Goal: Navigation & Orientation: Find specific page/section

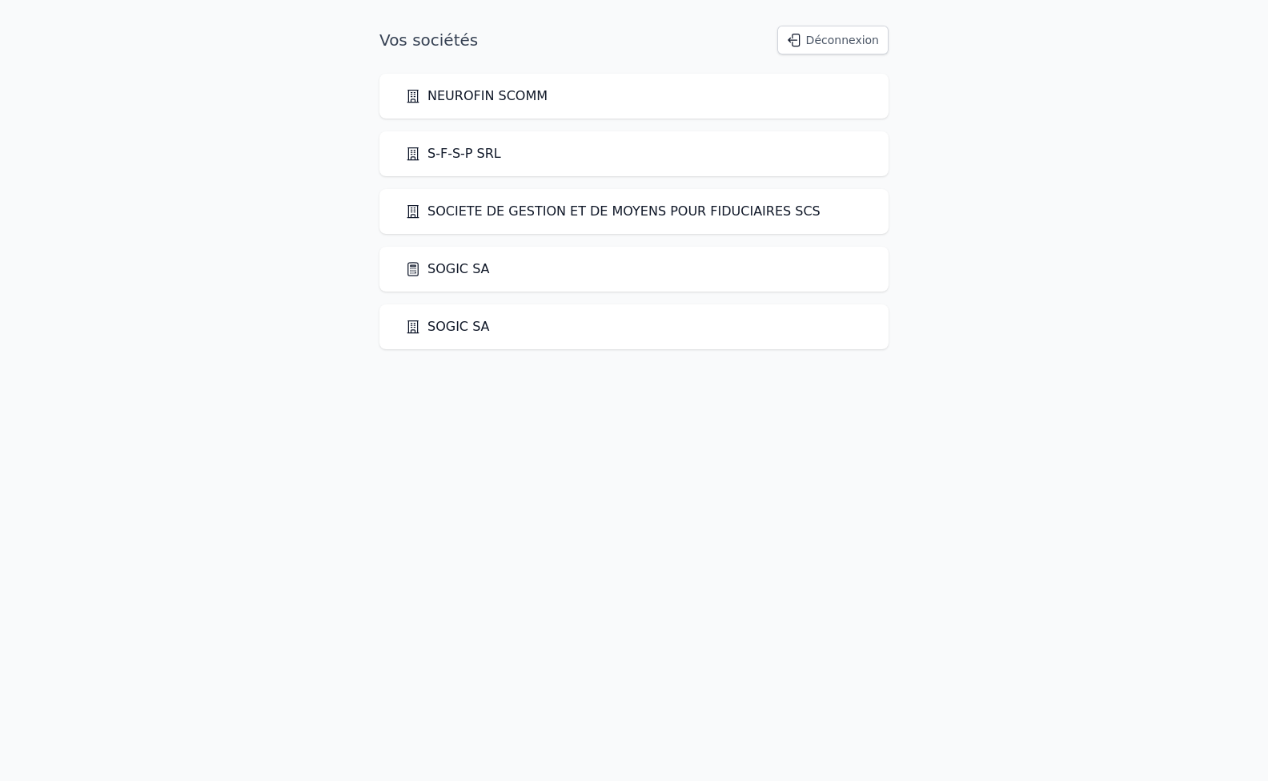
click at [446, 325] on link "SOGIC SA" at bounding box center [447, 326] width 85 height 19
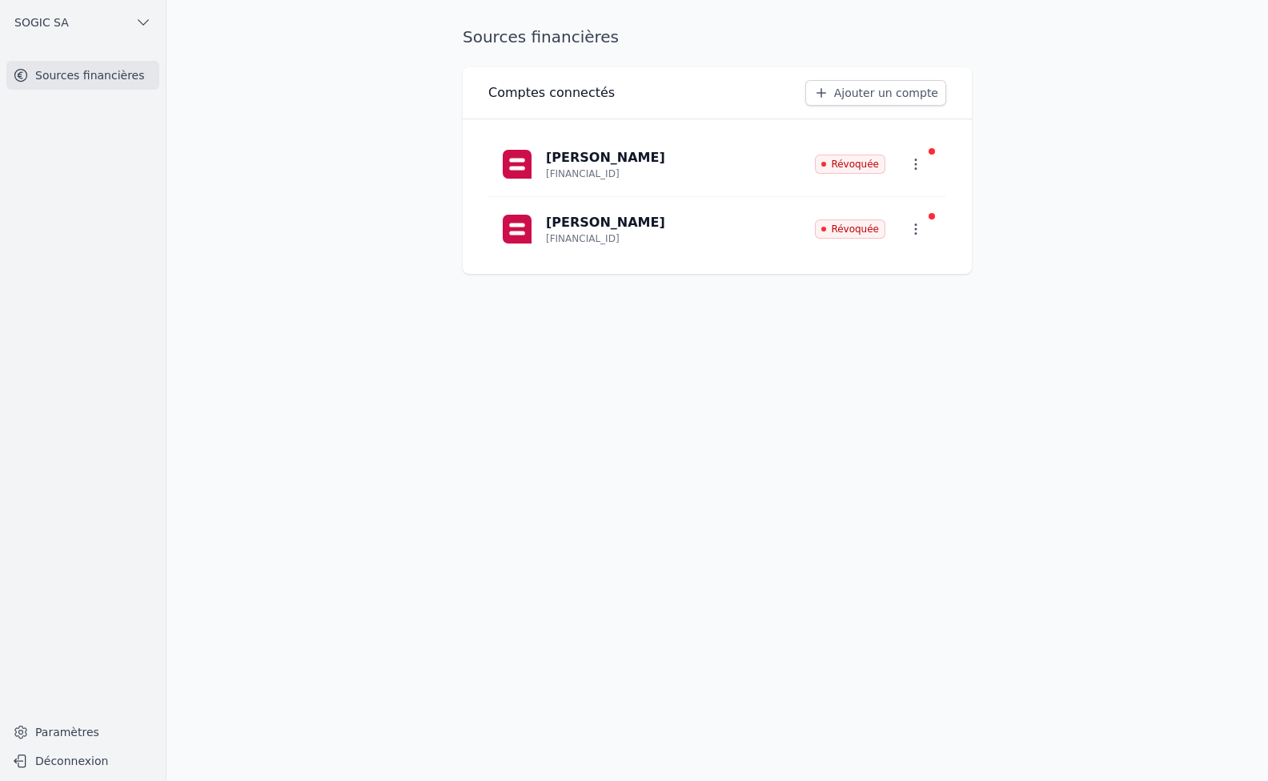
click at [46, 23] on span "SOGIC SA" at bounding box center [41, 22] width 54 height 16
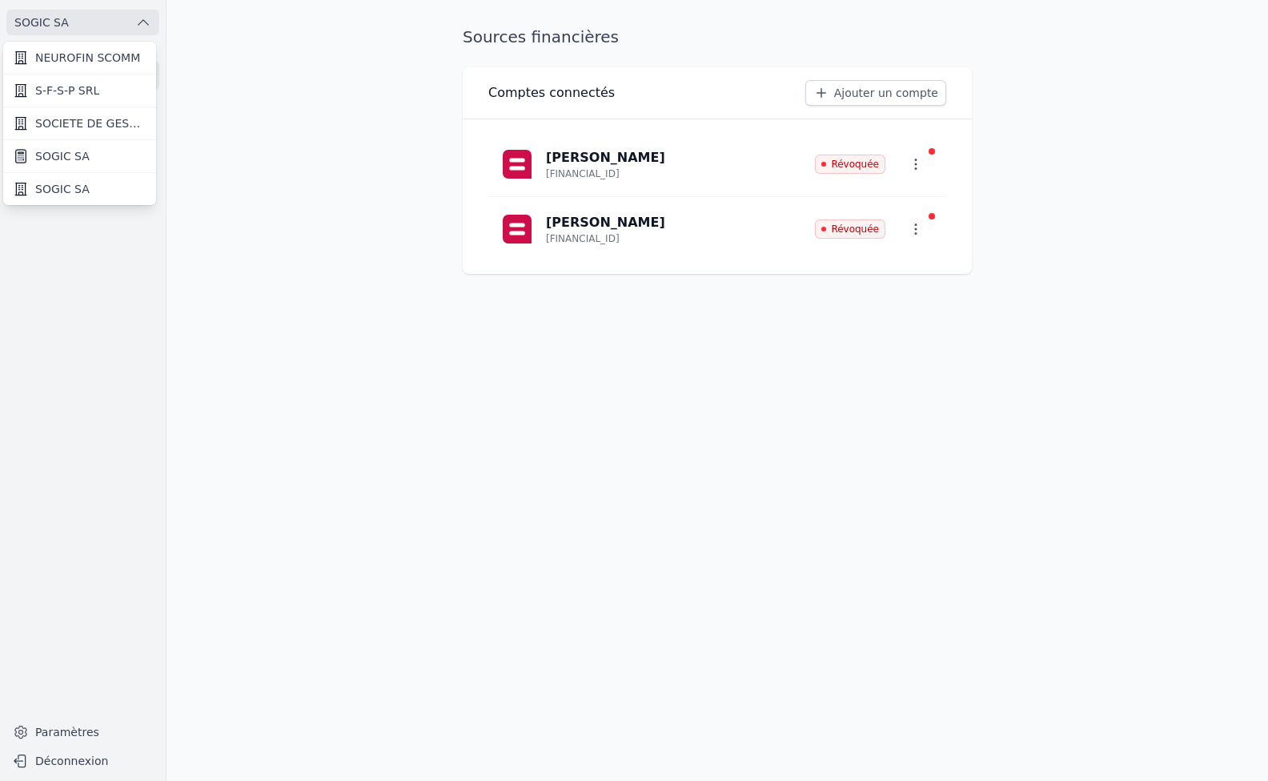
click at [72, 155] on span "SOGIC SA" at bounding box center [62, 156] width 54 height 16
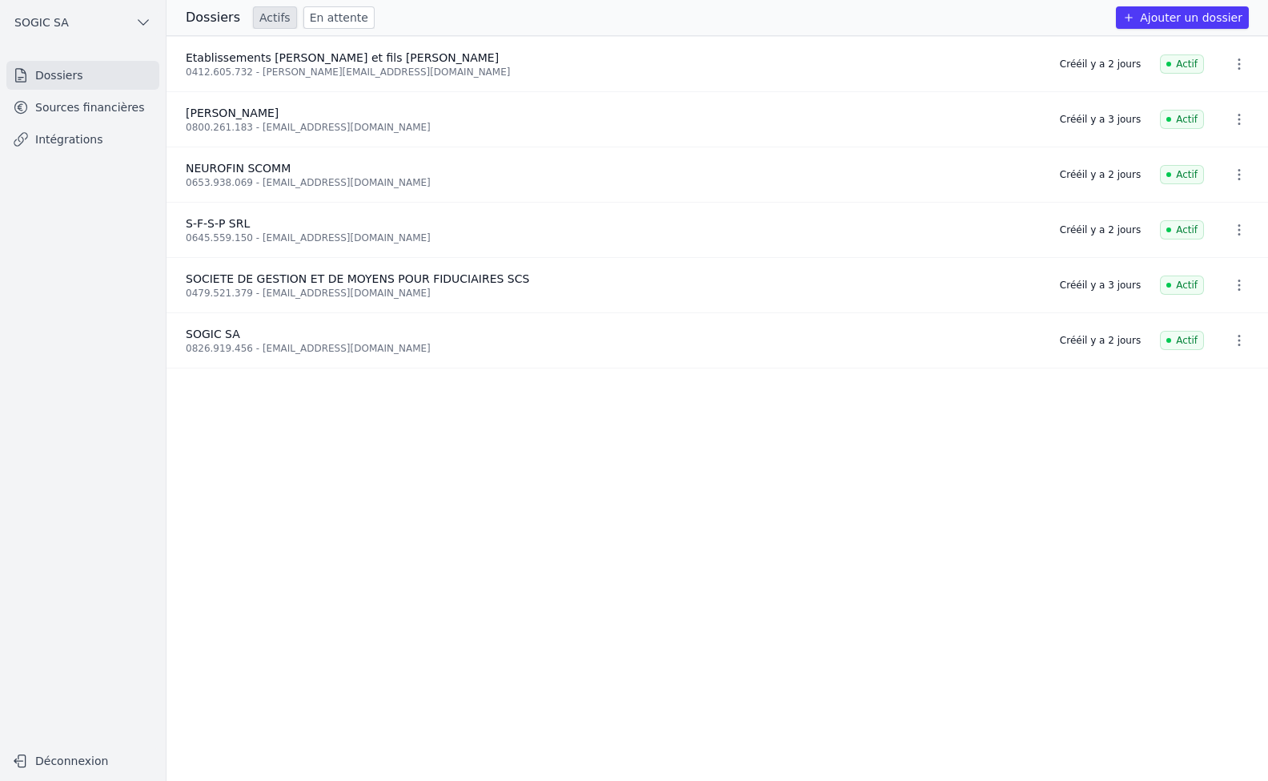
click at [84, 100] on link "Sources financières" at bounding box center [82, 107] width 153 height 29
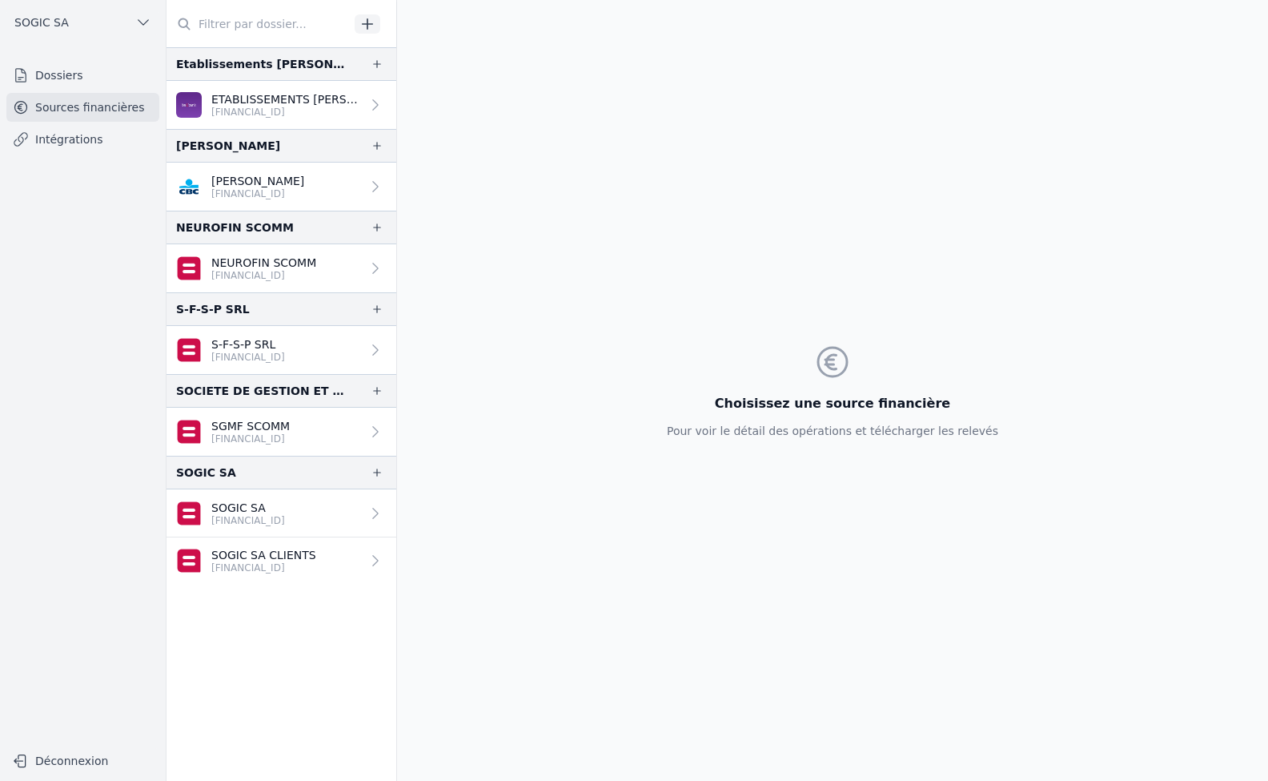
click at [46, 143] on link "Intégrations" at bounding box center [82, 139] width 153 height 29
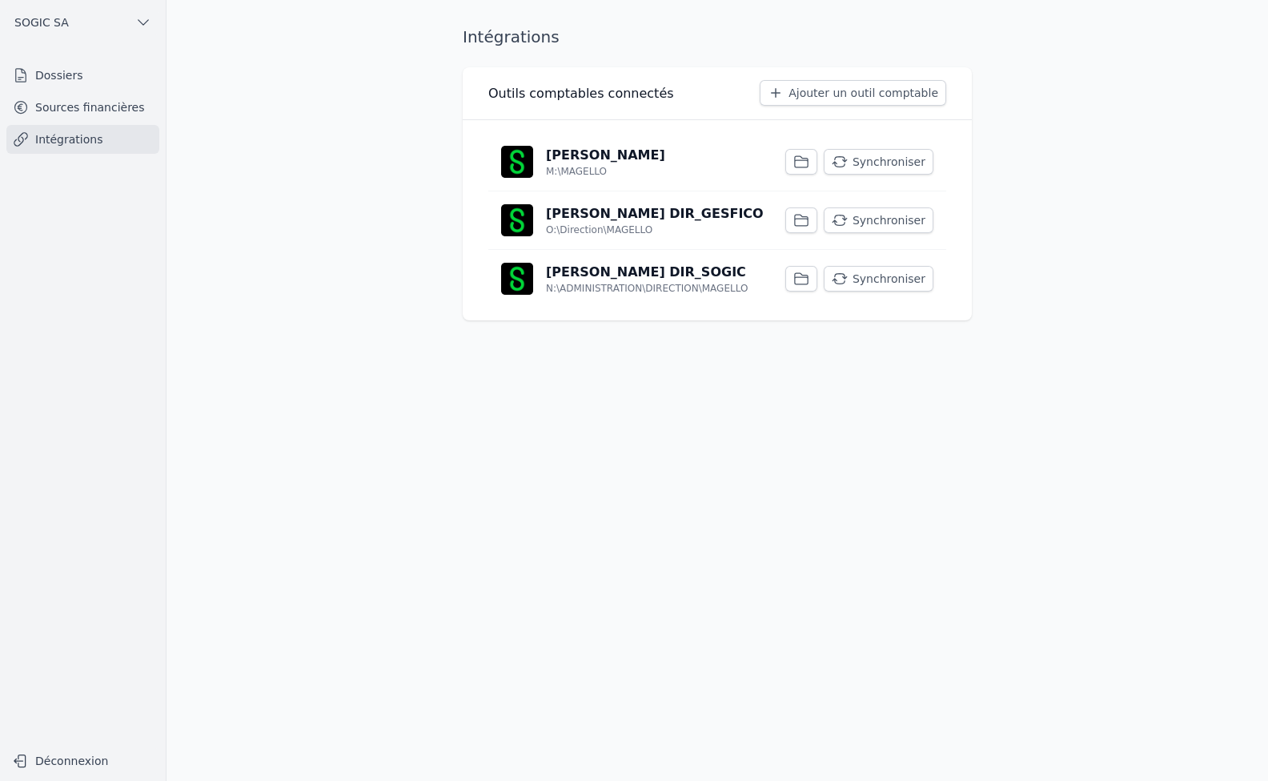
click at [868, 283] on button "Synchroniser" at bounding box center [879, 279] width 110 height 26
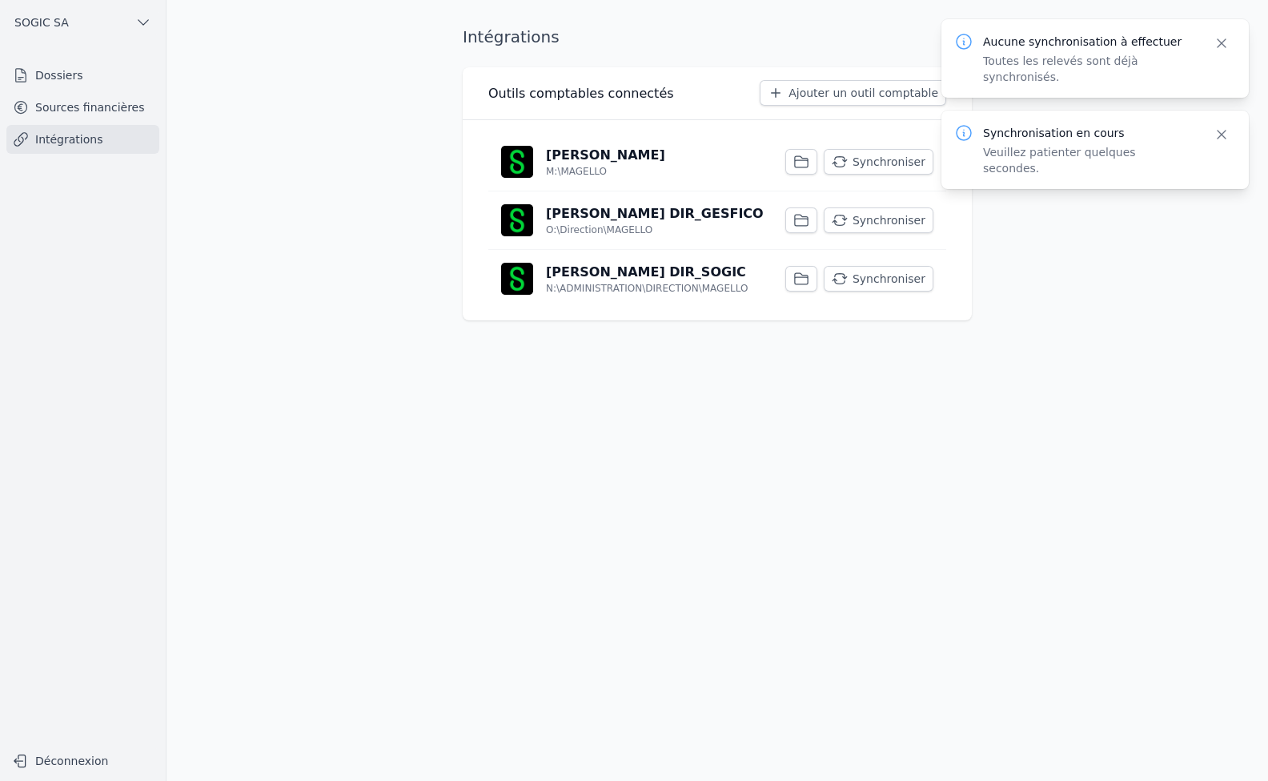
click at [881, 219] on button "Synchroniser" at bounding box center [879, 220] width 110 height 26
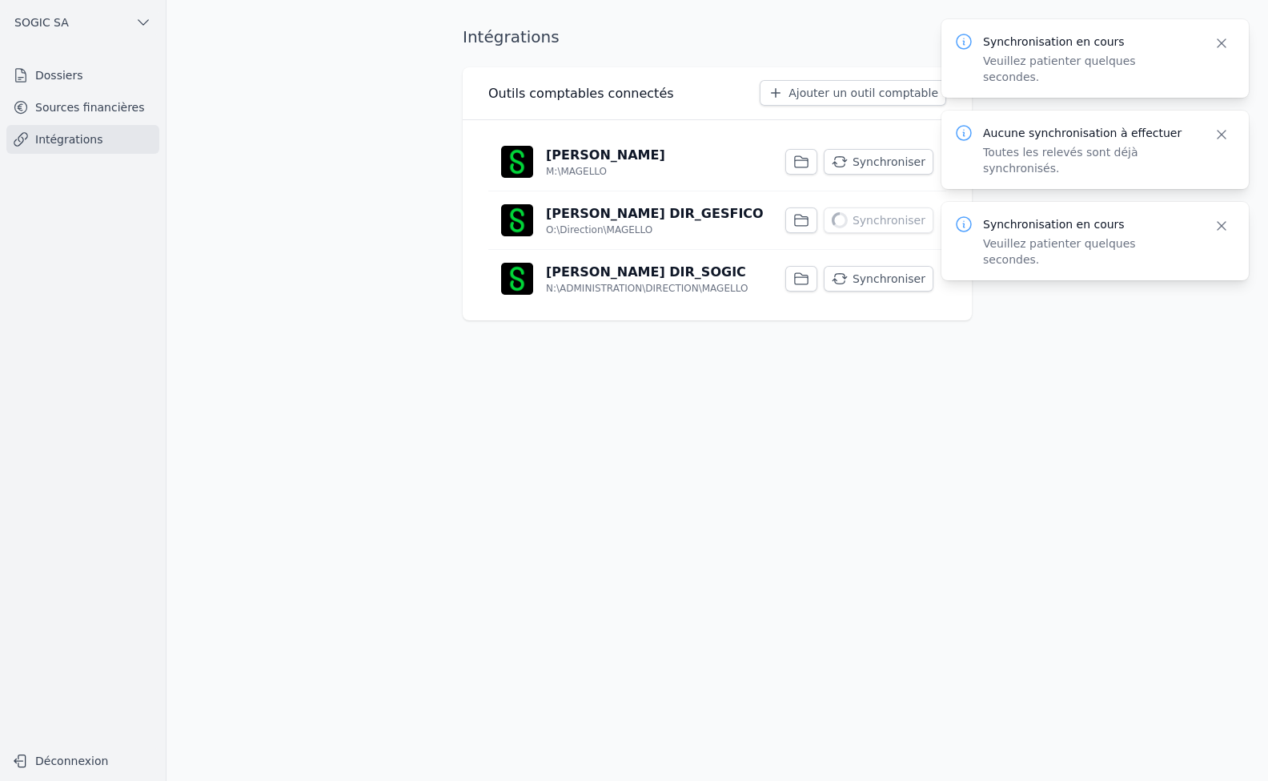
click at [880, 161] on button "Synchroniser" at bounding box center [879, 162] width 110 height 26
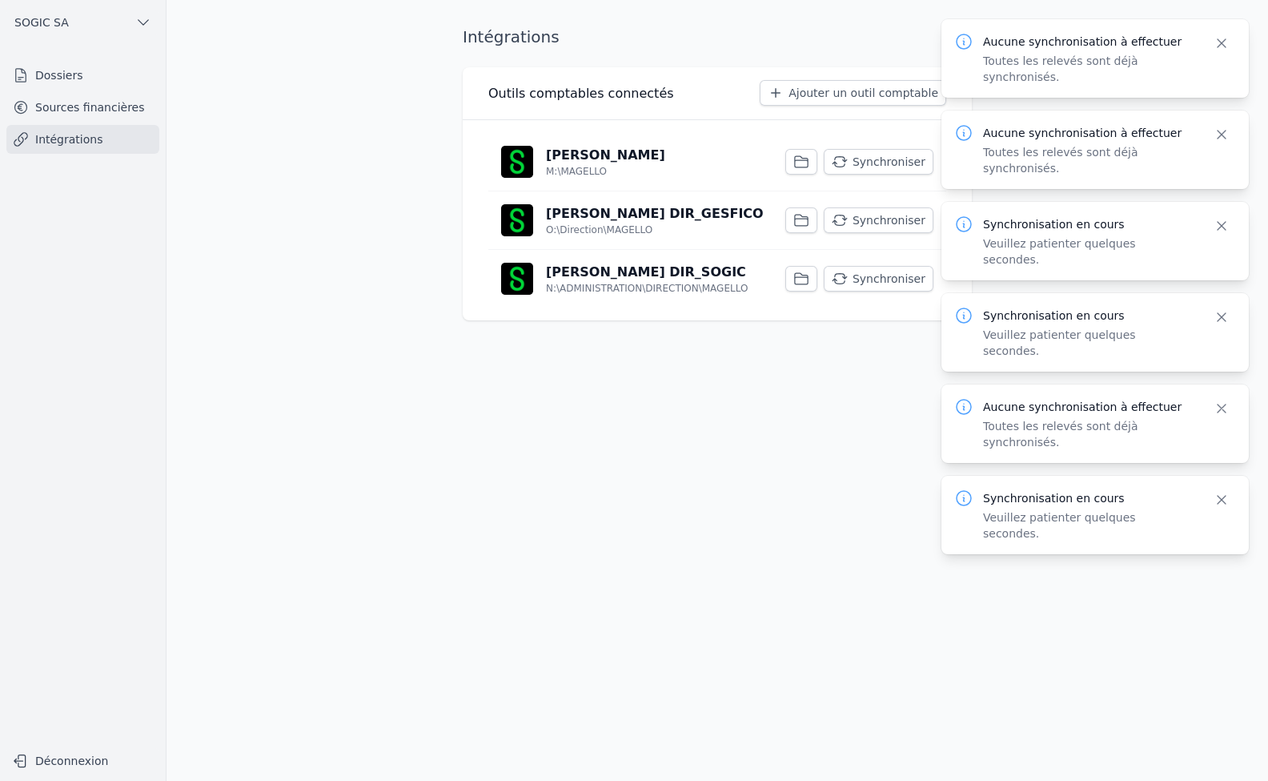
click at [64, 105] on link "Sources financières" at bounding box center [82, 107] width 153 height 29
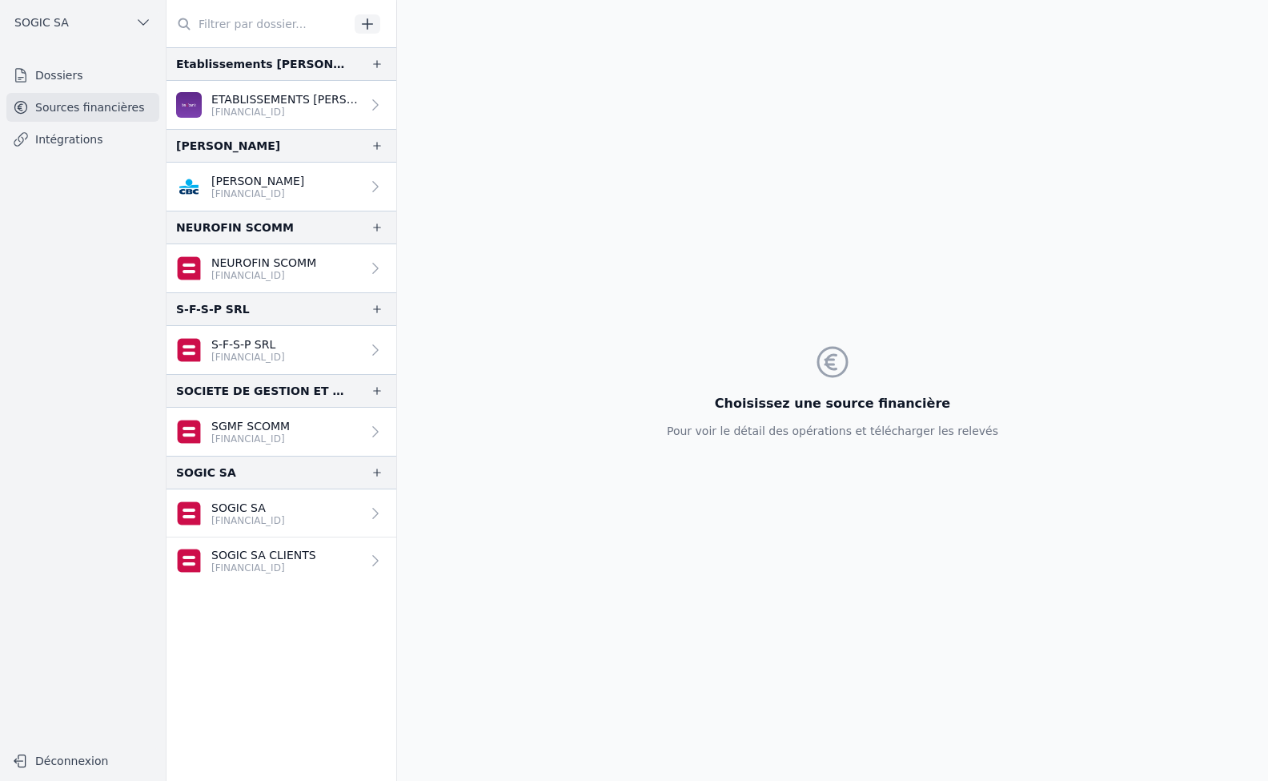
click at [276, 561] on p "[FINANCIAL_ID]" at bounding box center [263, 567] width 105 height 13
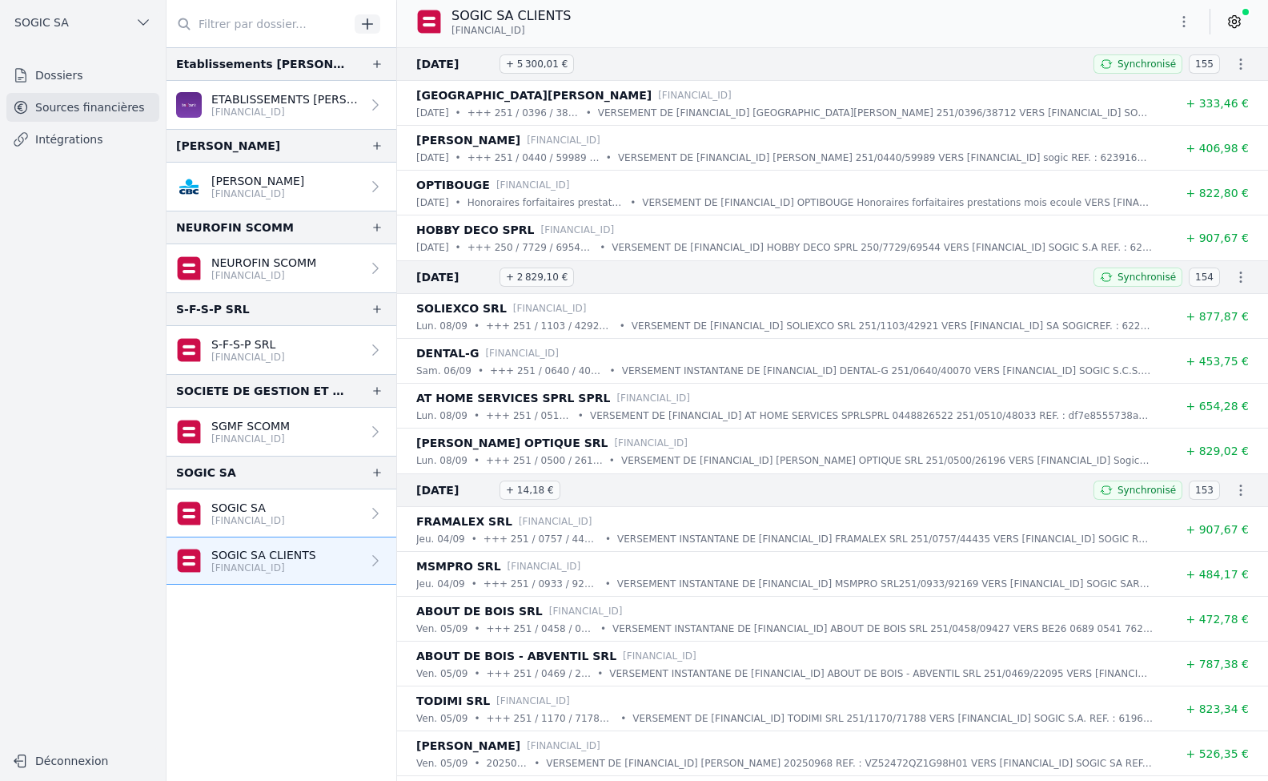
click at [280, 513] on p "SOGIC SA" at bounding box center [248, 508] width 74 height 16
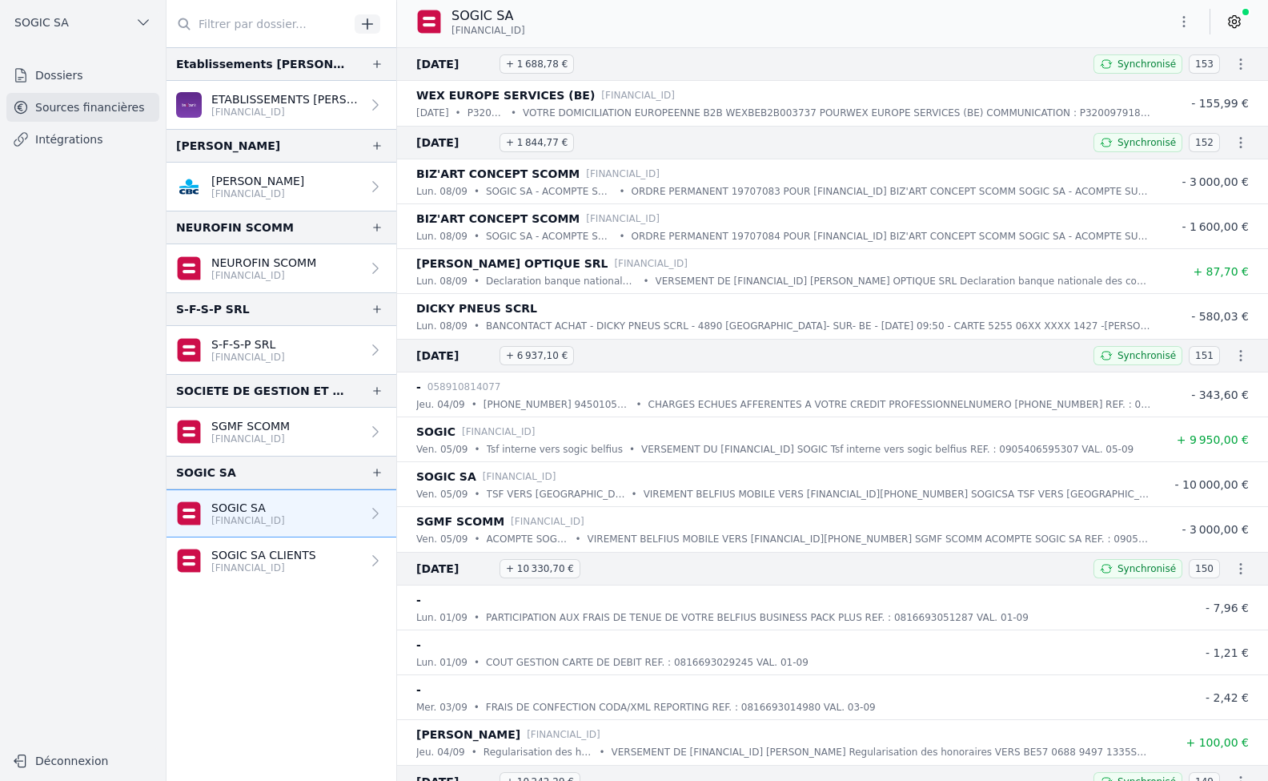
click at [265, 416] on link "SGMF SCOMM BE51 0688 9495 4662" at bounding box center [282, 432] width 230 height 48
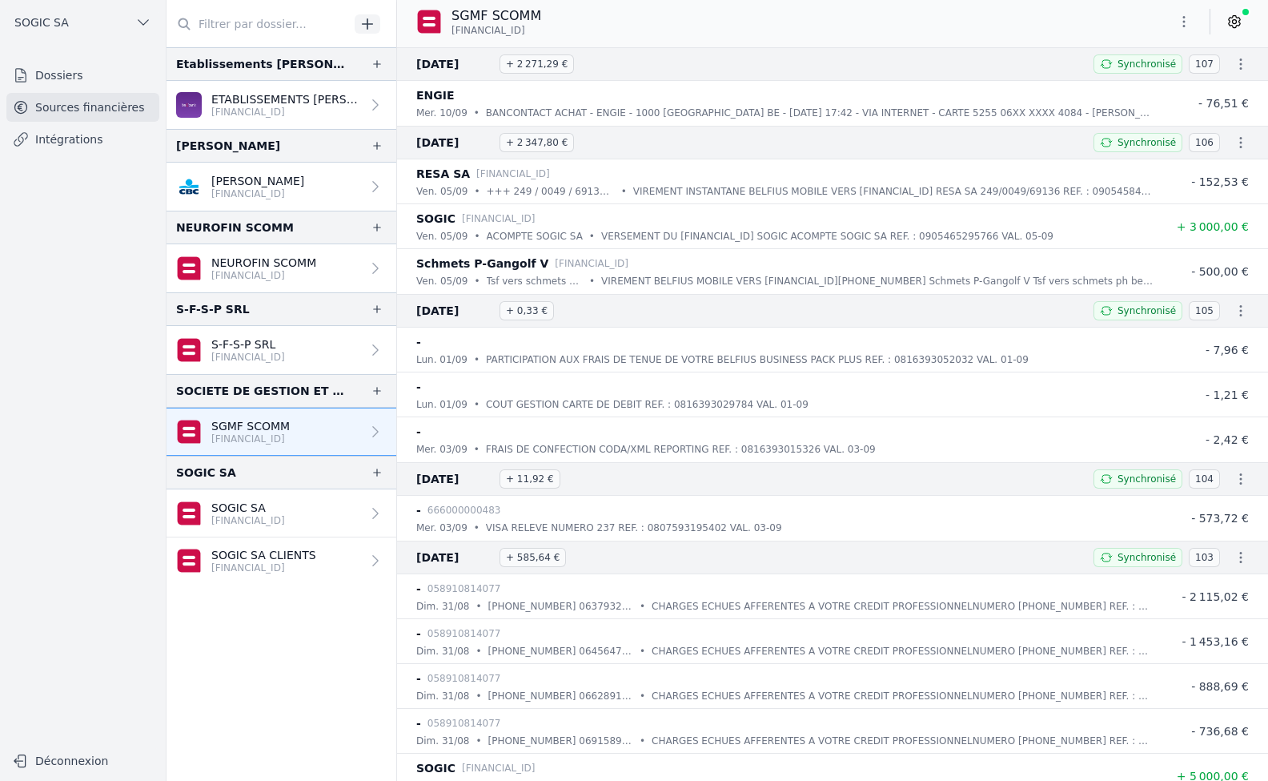
click at [262, 347] on p "S-F-S-P SRL" at bounding box center [248, 344] width 74 height 16
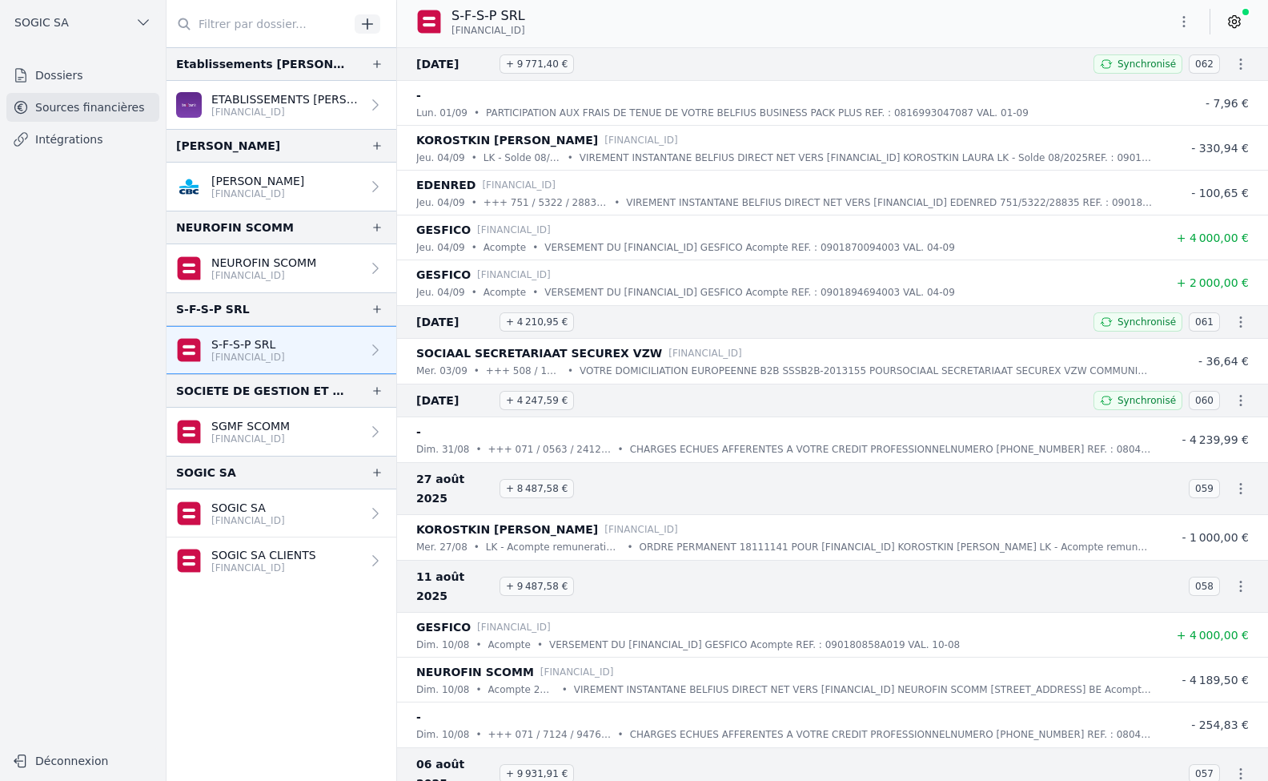
click at [247, 271] on p "[FINANCIAL_ID]" at bounding box center [263, 275] width 105 height 13
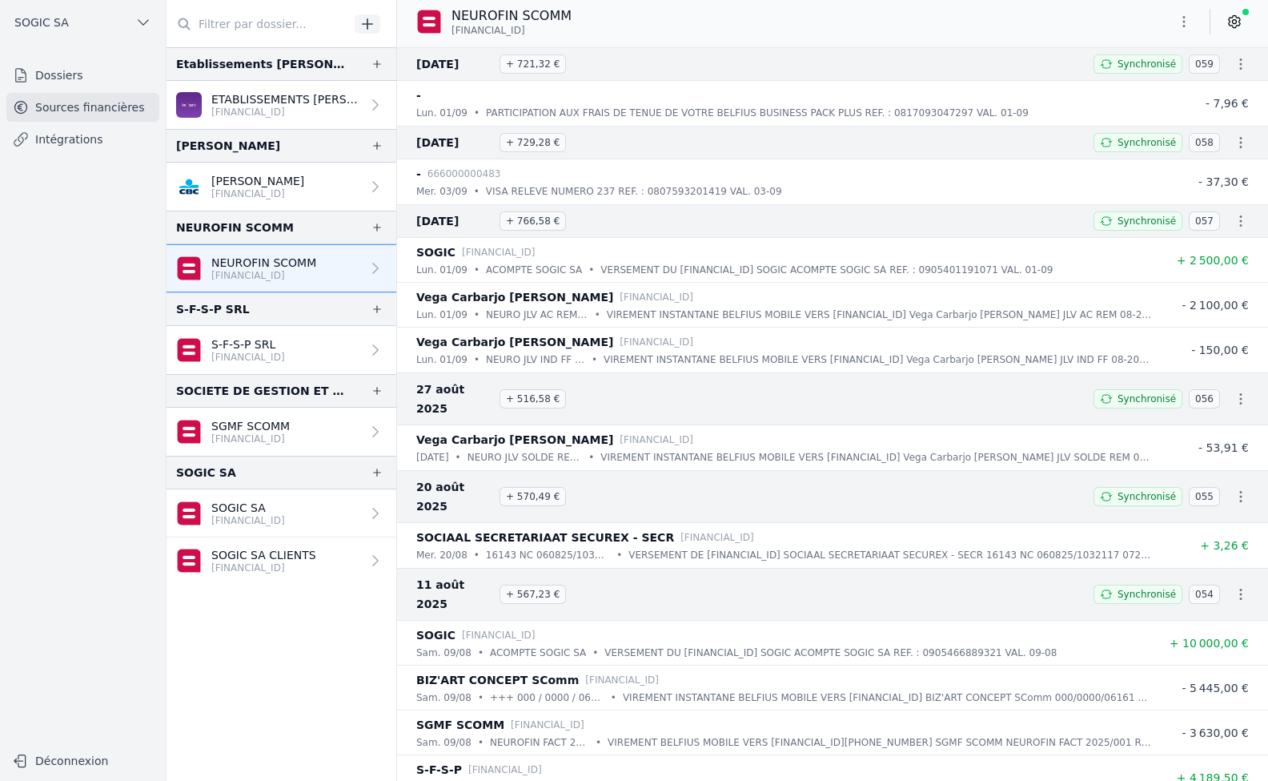
click at [56, 14] on button "SOGIC SA" at bounding box center [82, 23] width 153 height 26
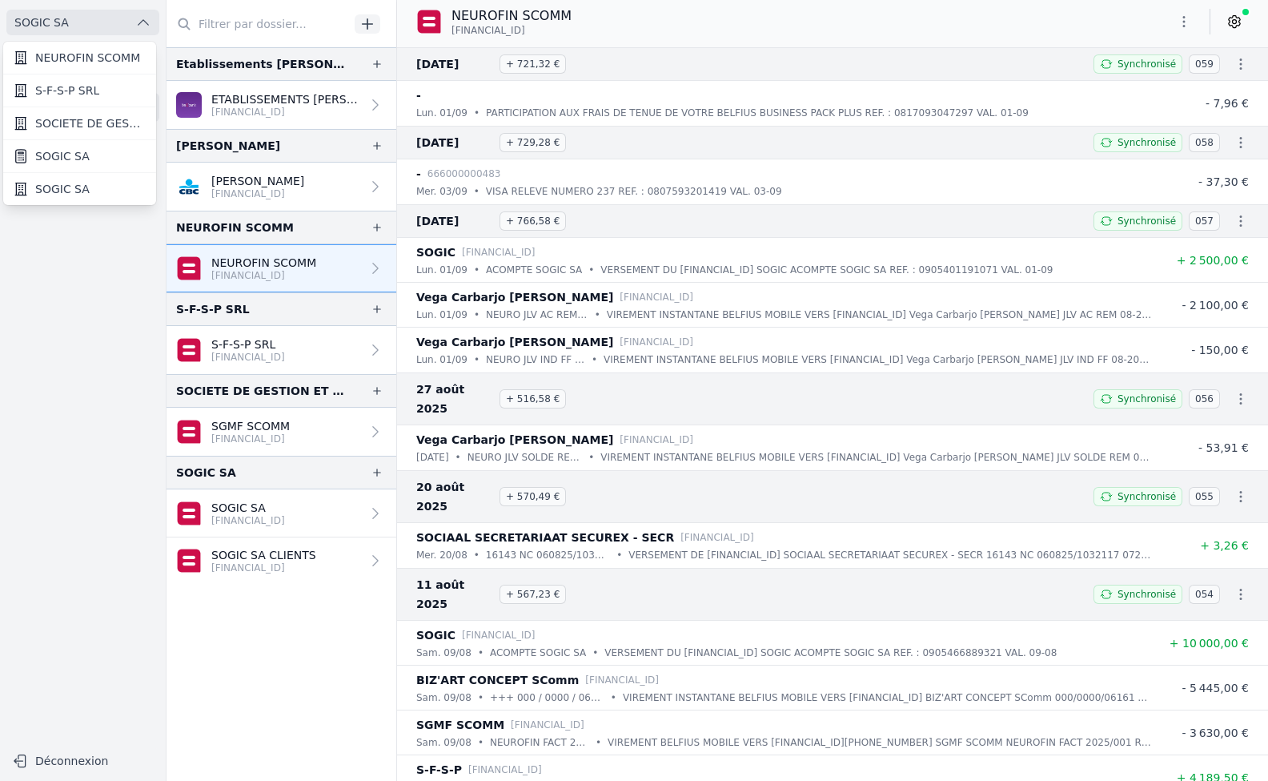
click at [70, 57] on span "NEUROFIN SCOMM" at bounding box center [87, 58] width 105 height 16
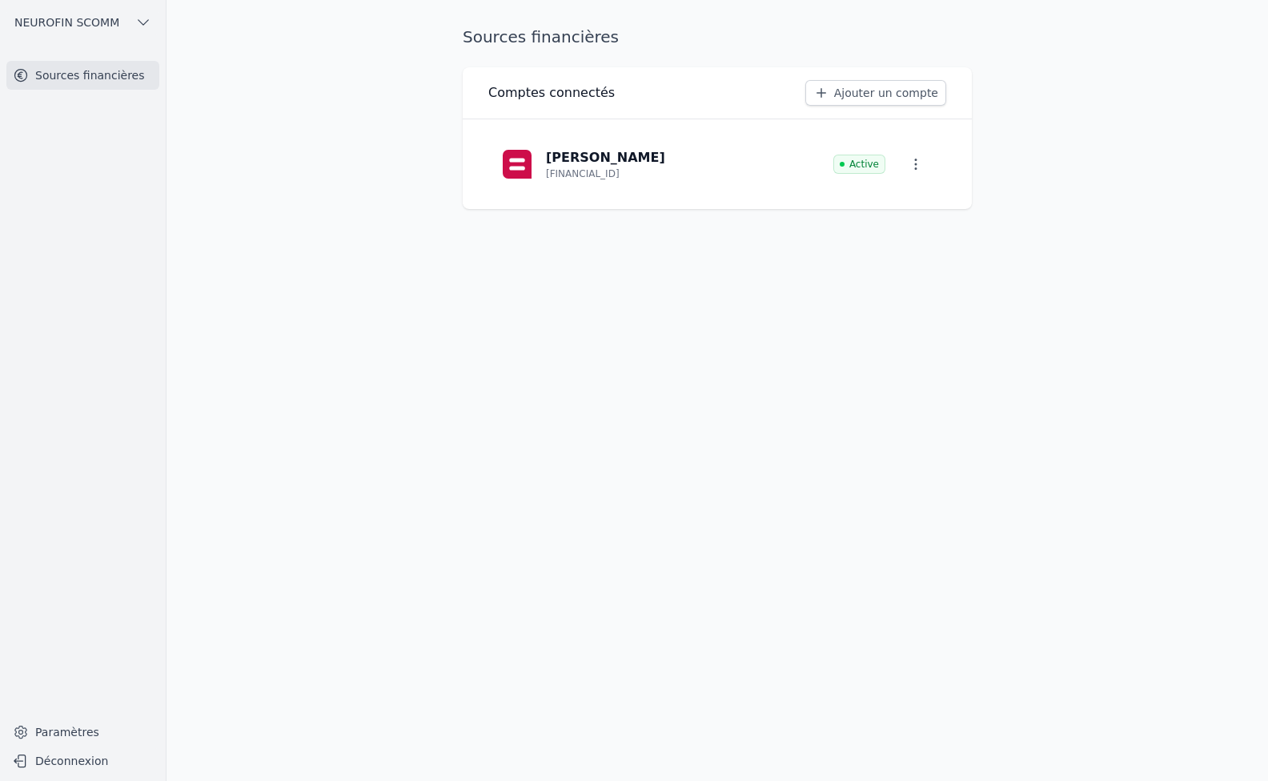
click at [64, 20] on span "NEUROFIN SCOMM" at bounding box center [66, 22] width 105 height 16
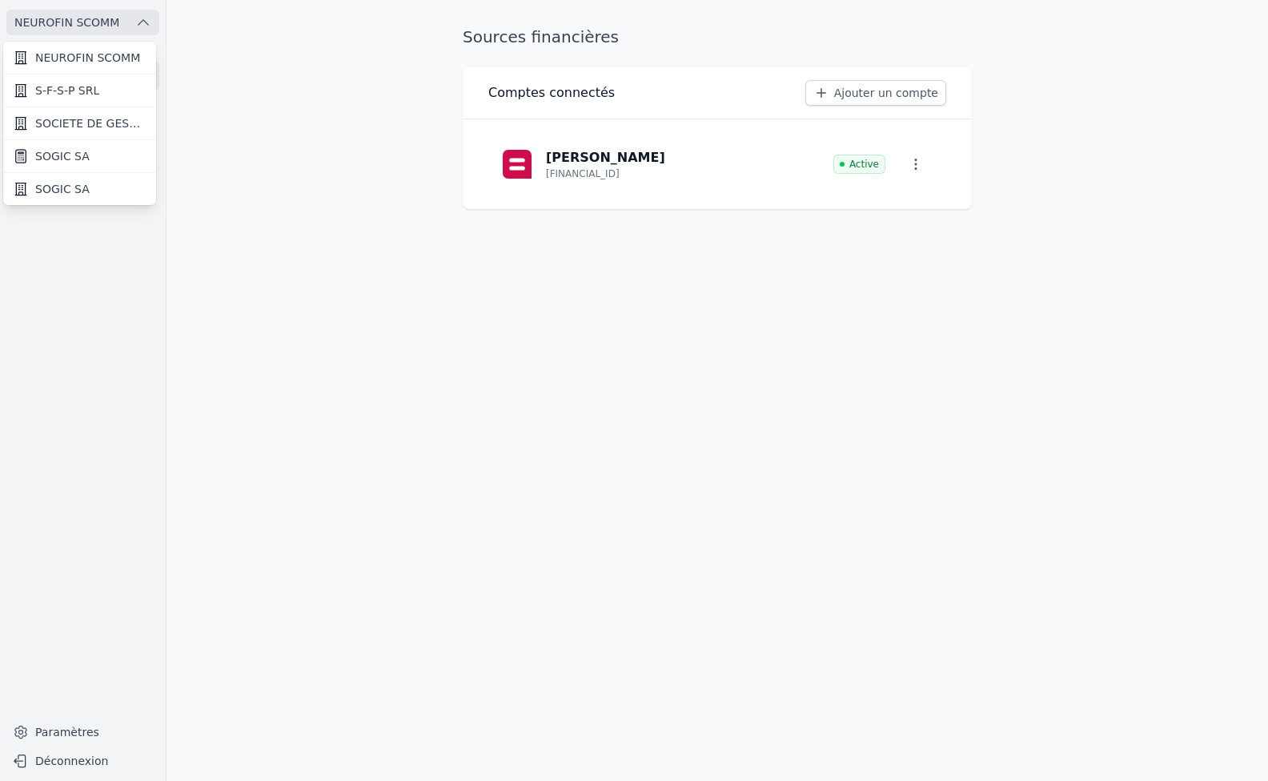
click at [69, 90] on span "S-F-S-P SRL" at bounding box center [67, 90] width 64 height 16
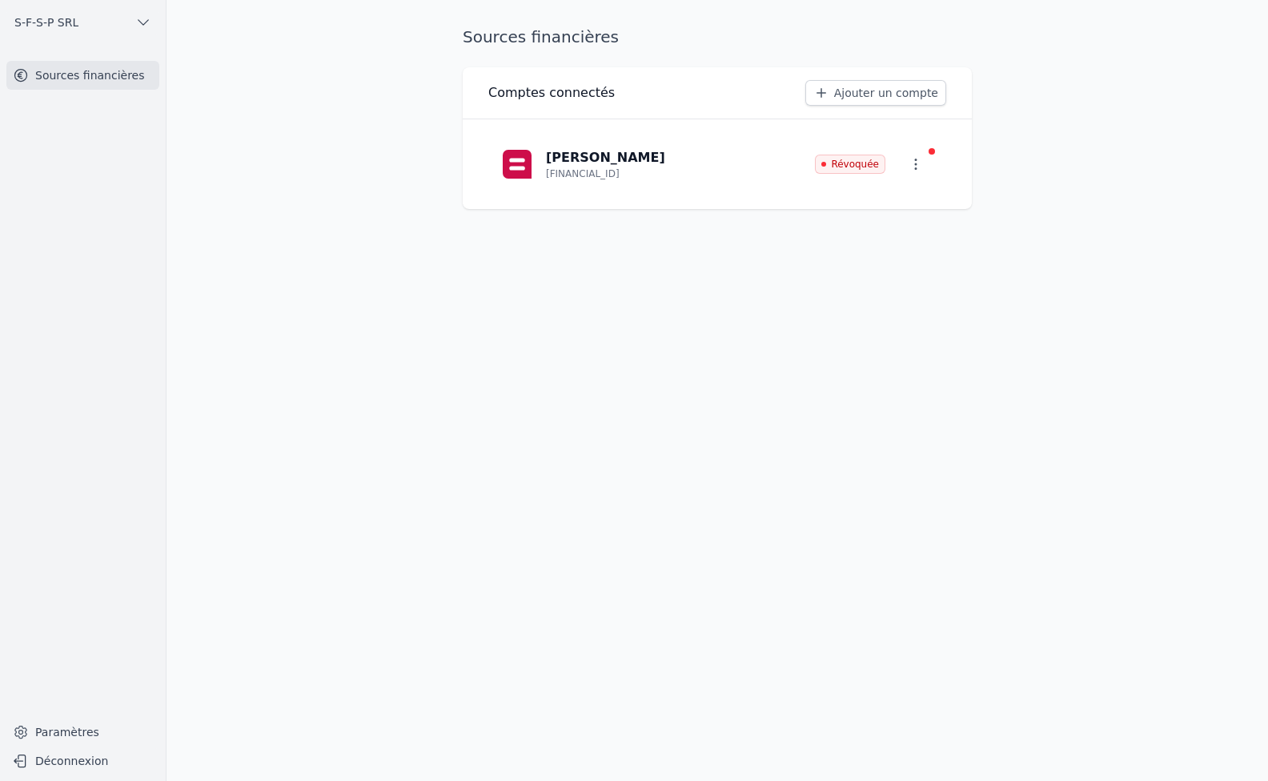
click at [932, 151] on div at bounding box center [932, 151] width 6 height 6
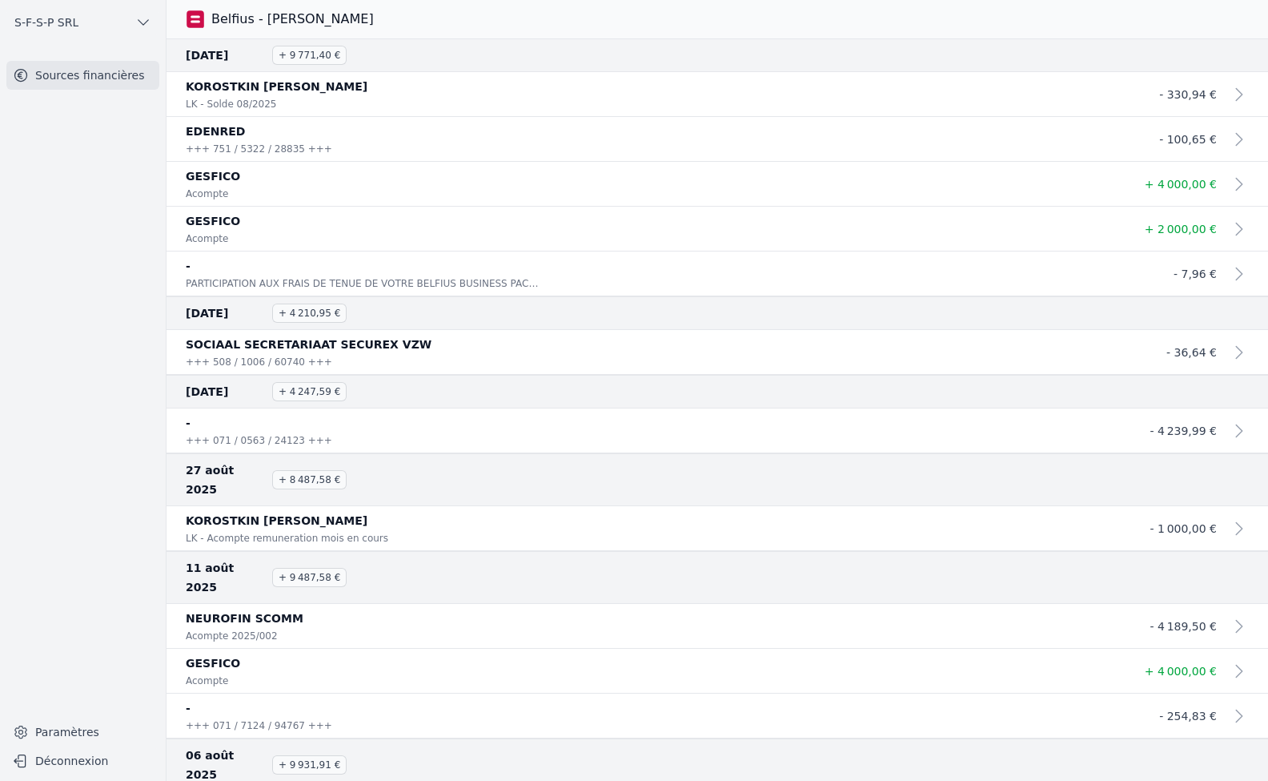
click at [55, 25] on span "S-F-S-P SRL" at bounding box center [46, 22] width 64 height 16
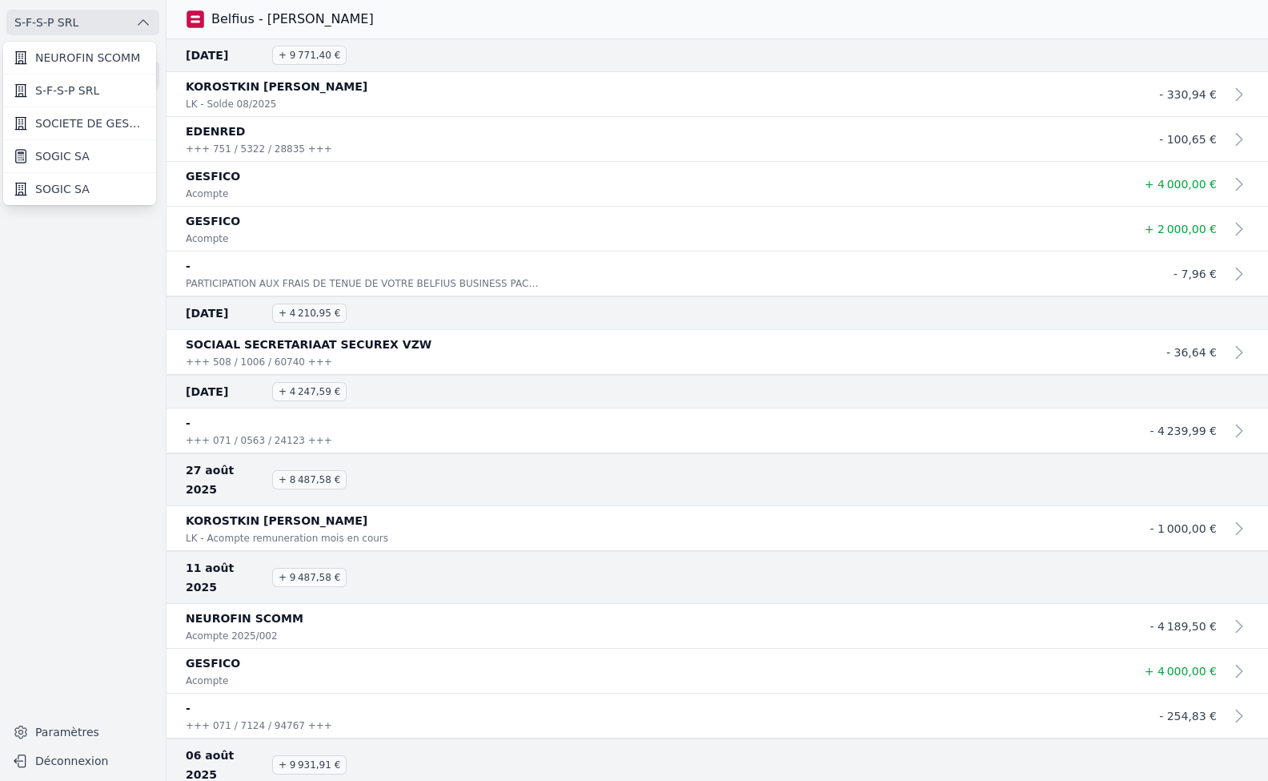
click at [56, 58] on span "NEUROFIN SCOMM" at bounding box center [87, 58] width 105 height 16
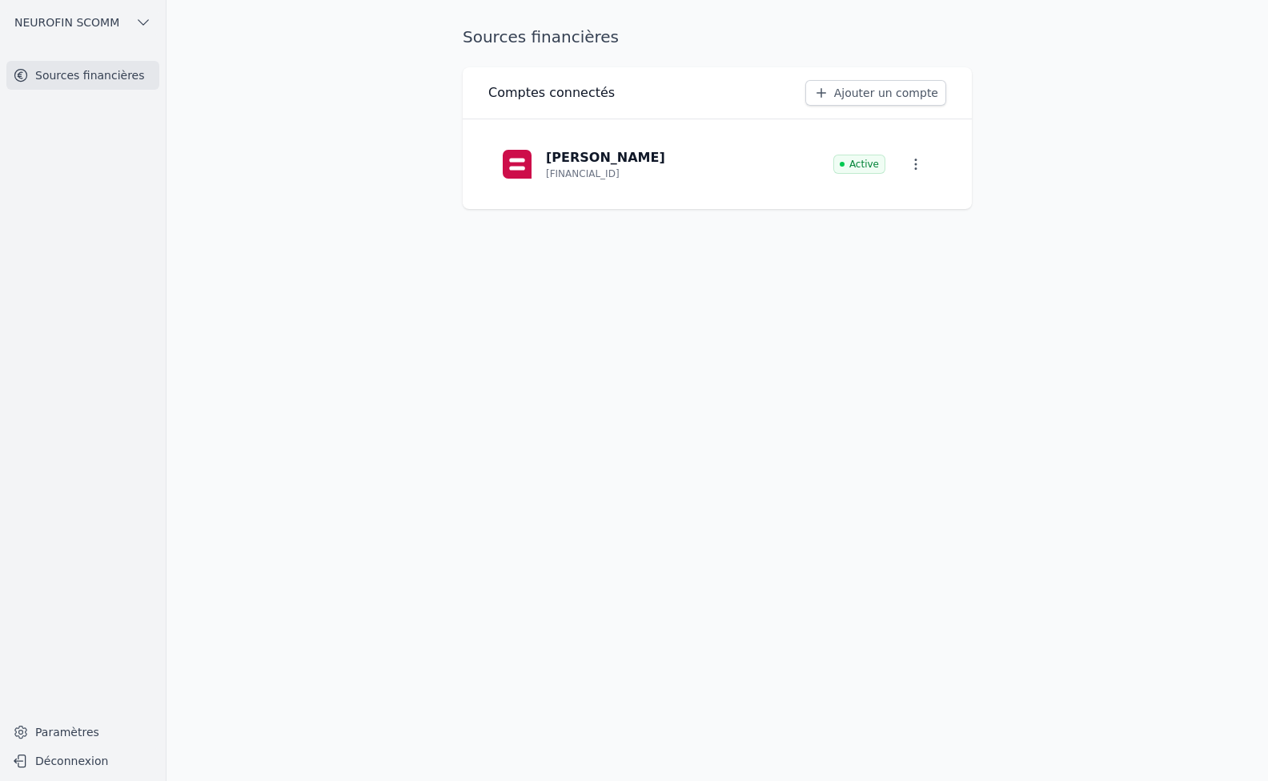
click at [55, 17] on span "NEUROFIN SCOMM" at bounding box center [66, 22] width 105 height 16
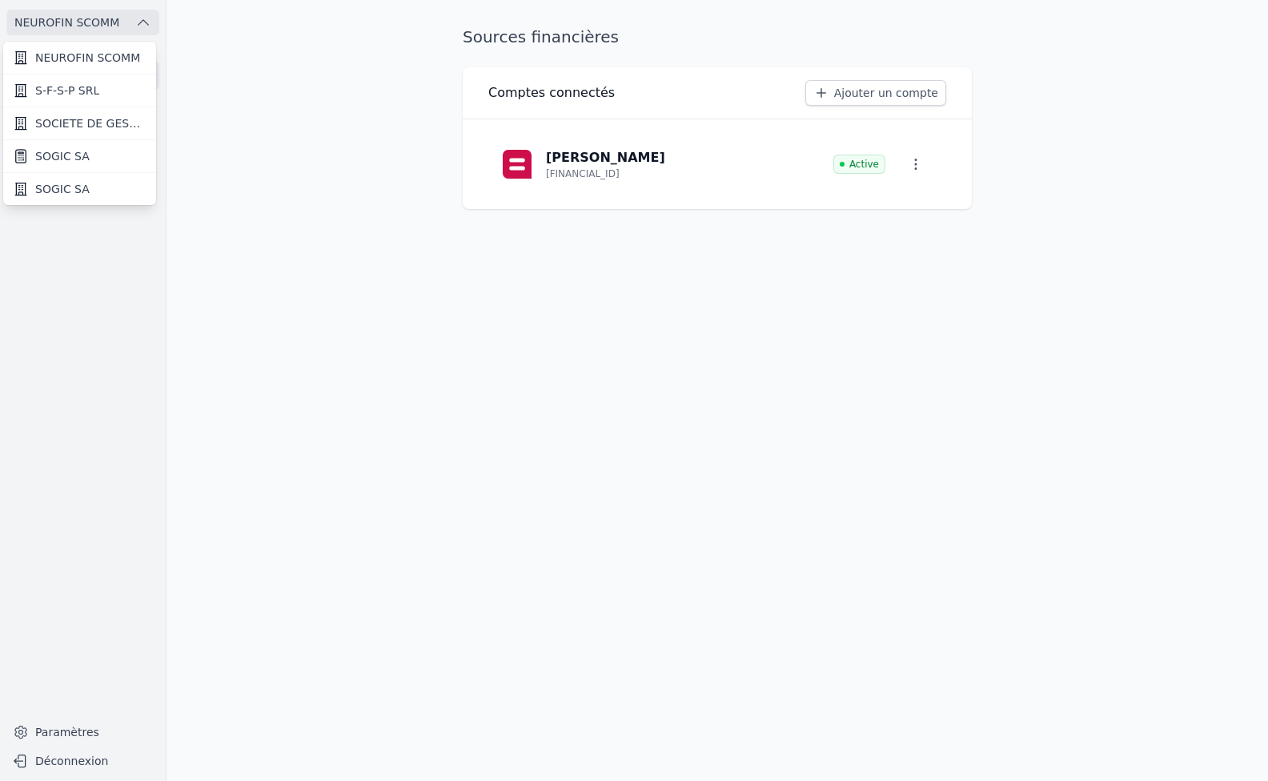
click at [79, 98] on link "S-F-S-P SRL" at bounding box center [79, 90] width 153 height 33
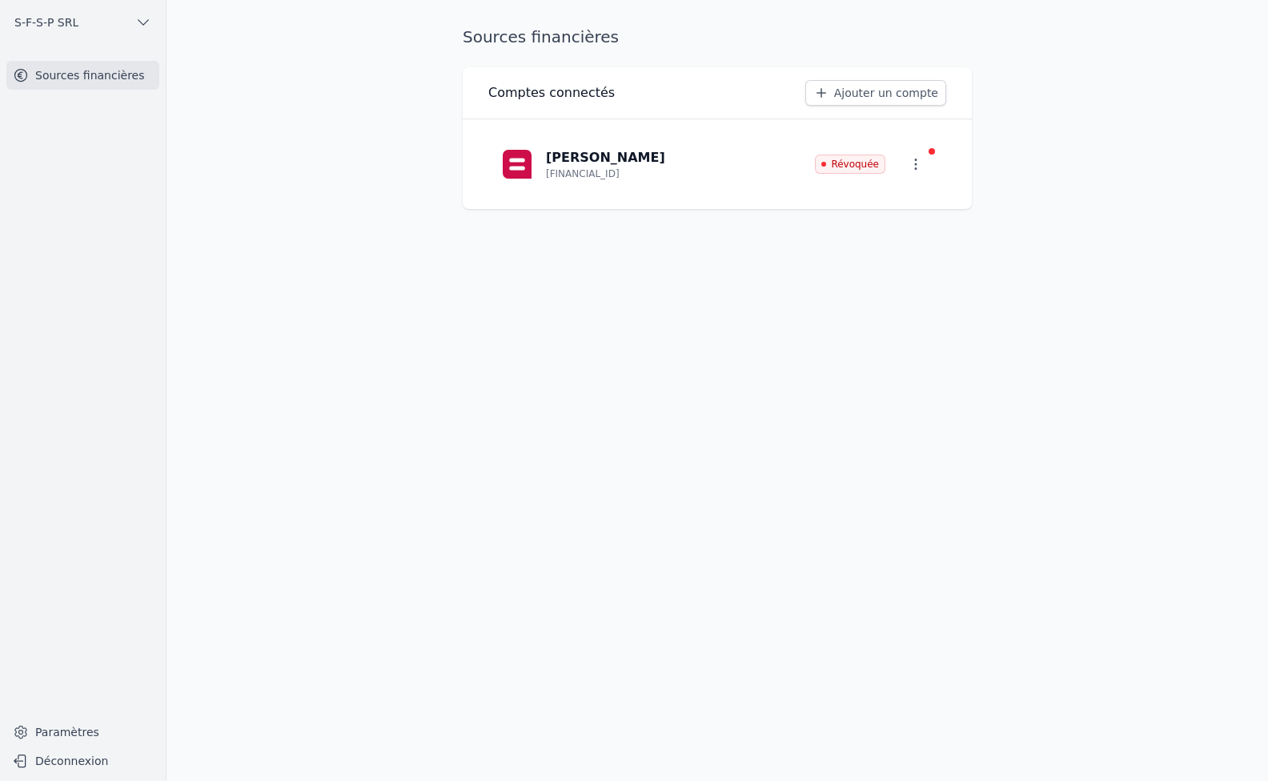
click at [65, 23] on span "S-F-S-P SRL" at bounding box center [46, 22] width 64 height 16
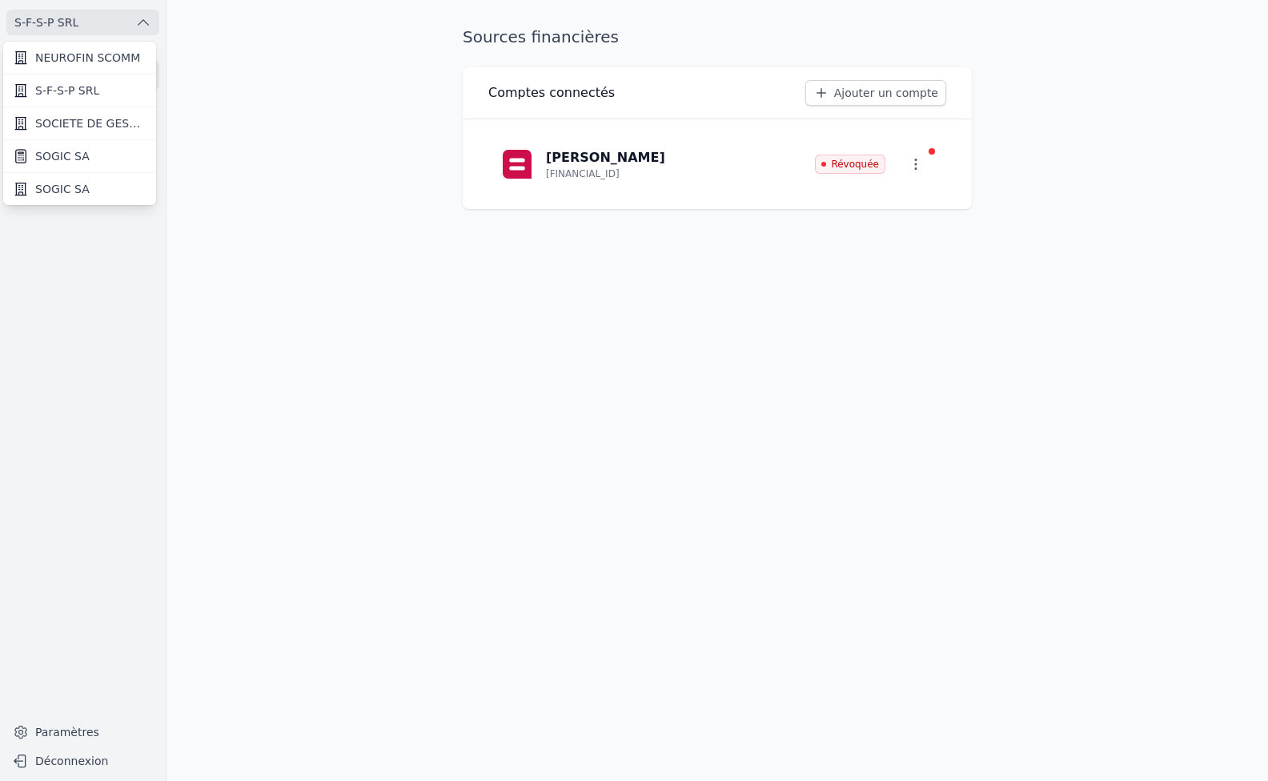
click at [70, 124] on span "SOCIETE DE GESTION ET DE MOYENS POUR FIDUCIAIRES SCS" at bounding box center [90, 123] width 111 height 16
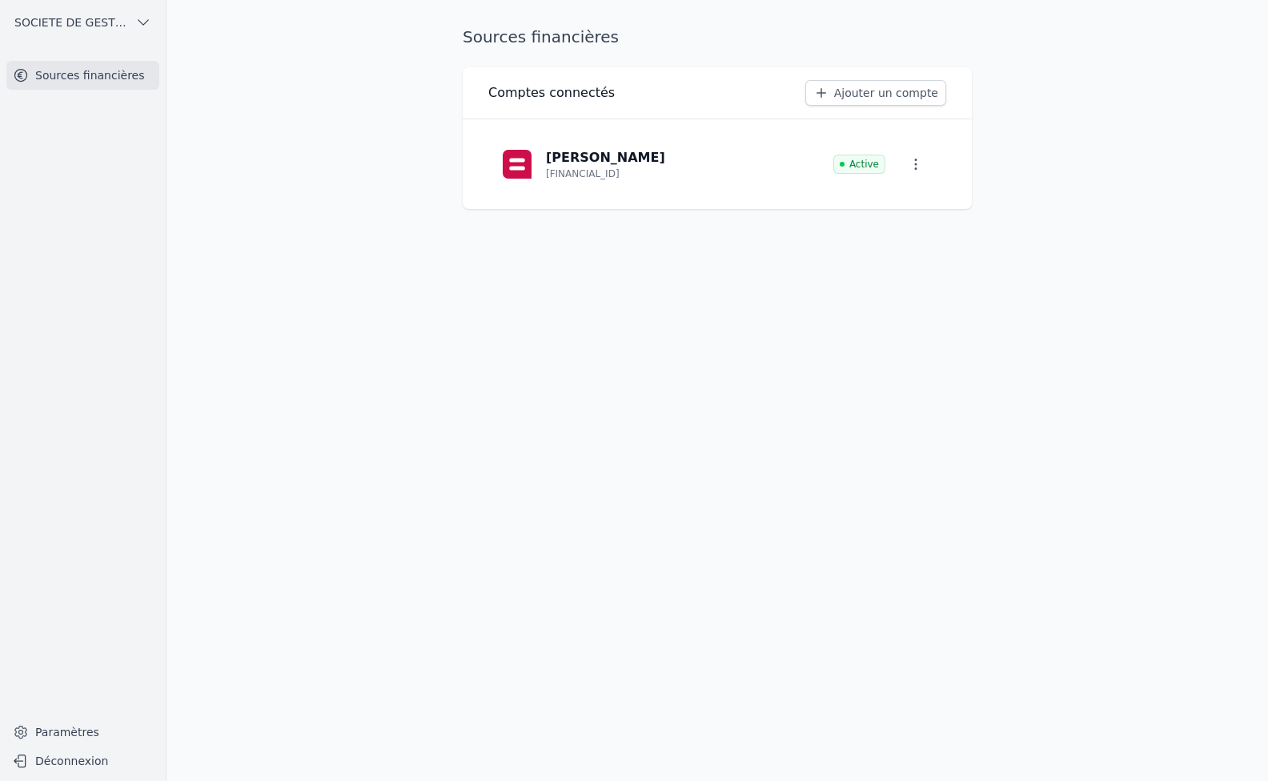
click at [37, 26] on span "SOCIETE DE GESTION ET DE MOYENS POUR FIDUCIAIRES SCS" at bounding box center [71, 22] width 114 height 16
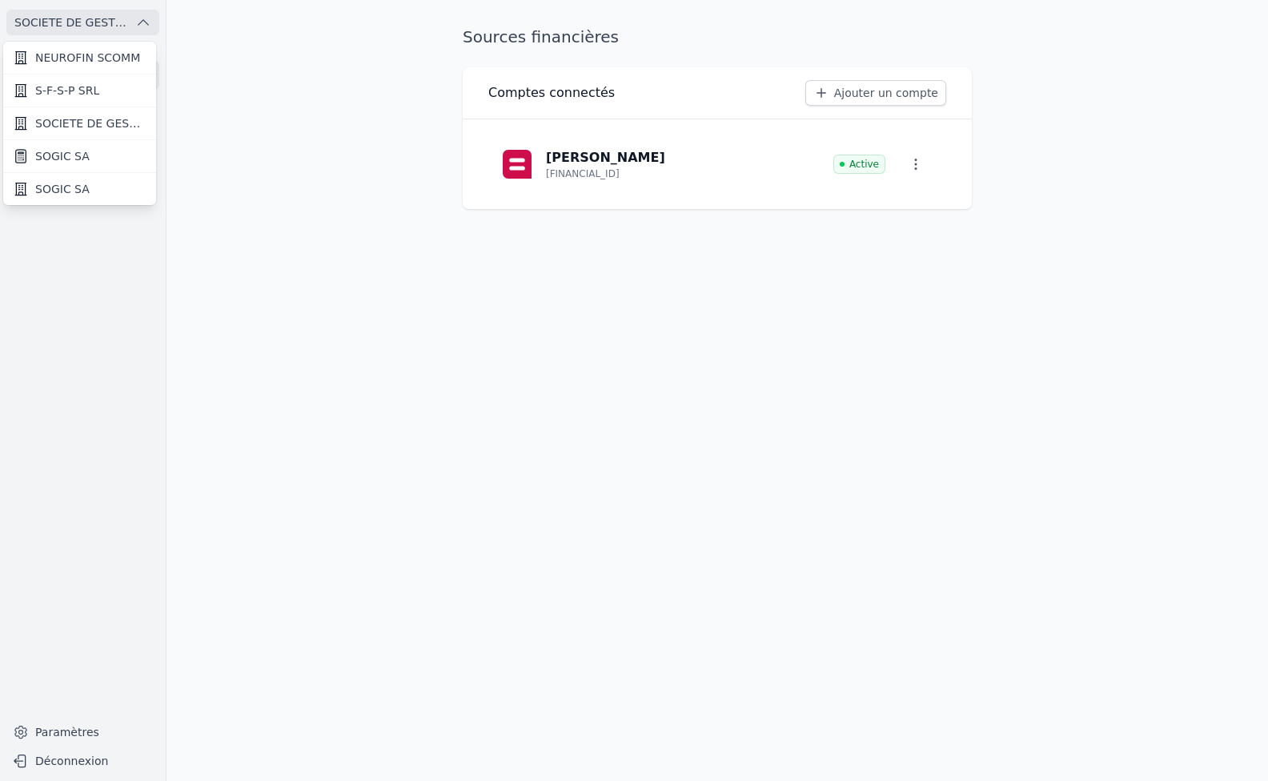
click at [68, 151] on span "SOGIC SA" at bounding box center [62, 156] width 54 height 16
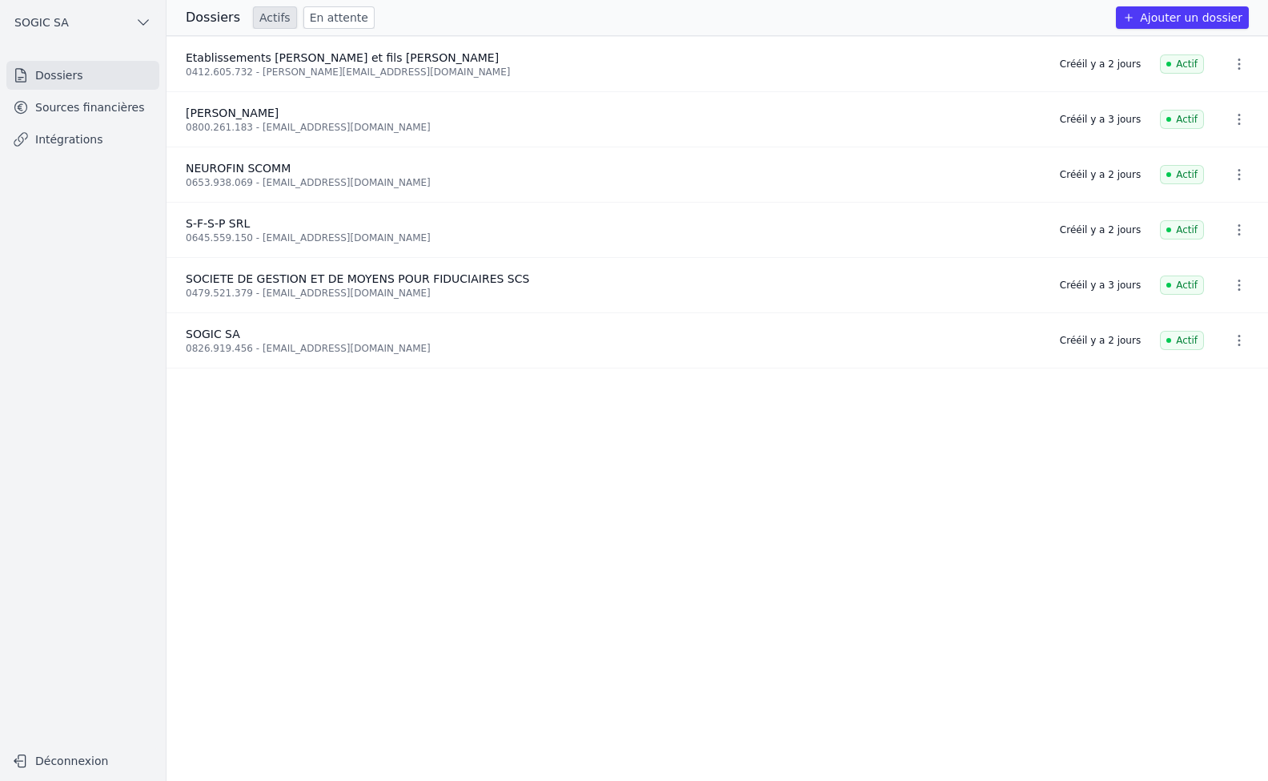
click at [51, 15] on span "SOGIC SA" at bounding box center [41, 22] width 54 height 16
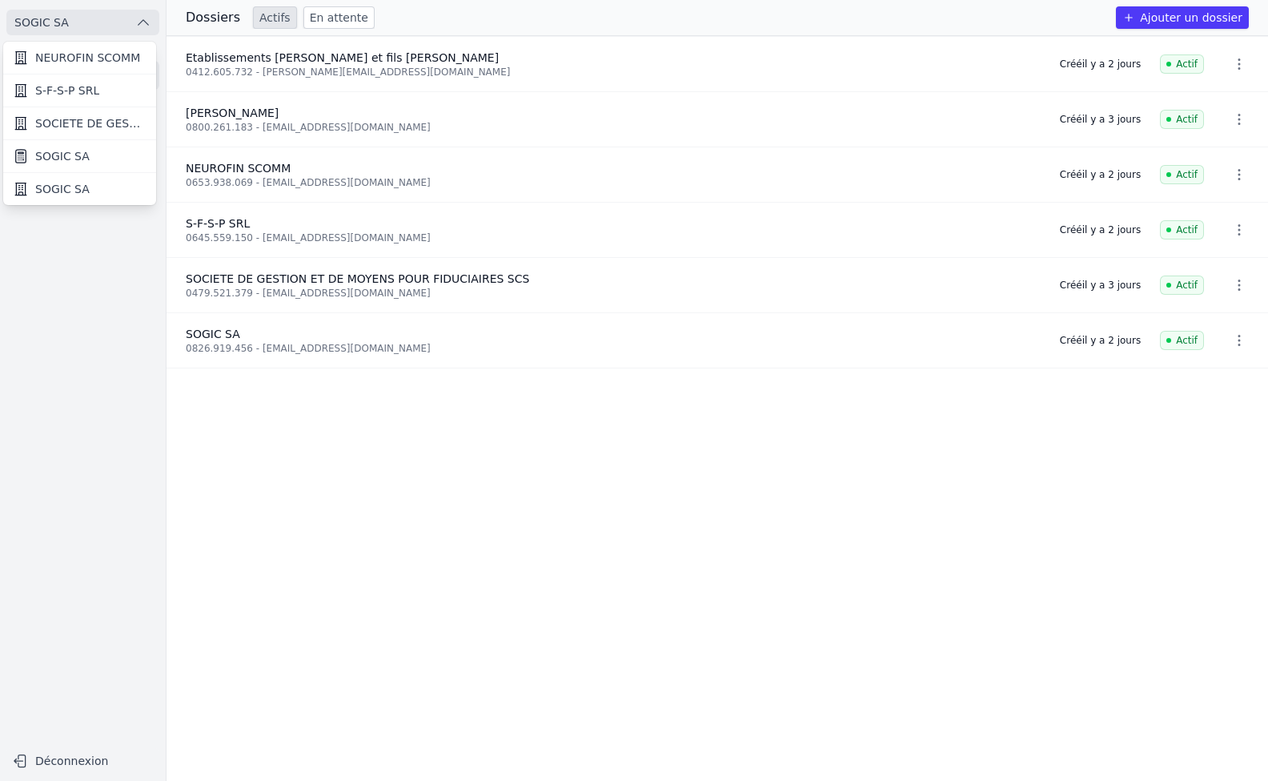
click at [70, 183] on span "SOGIC SA" at bounding box center [62, 189] width 54 height 16
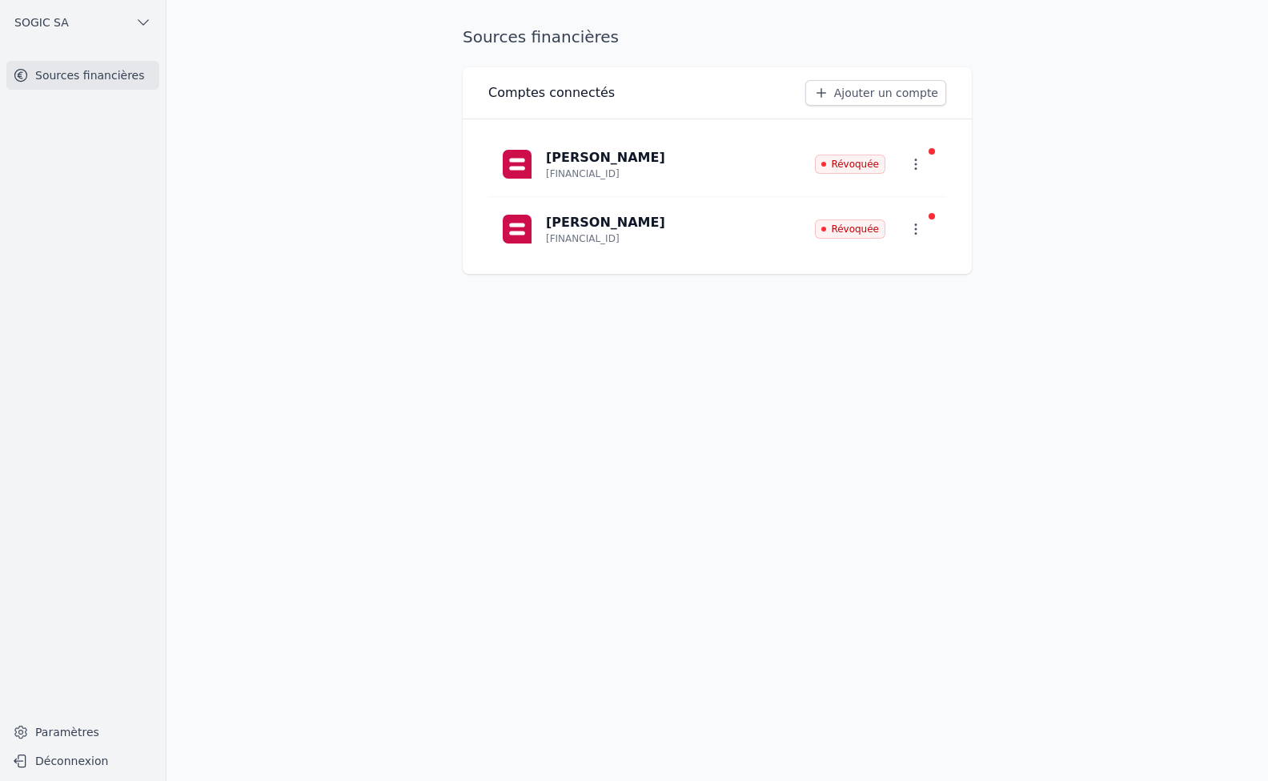
click at [49, 30] on button "SOGIC SA" at bounding box center [82, 23] width 153 height 26
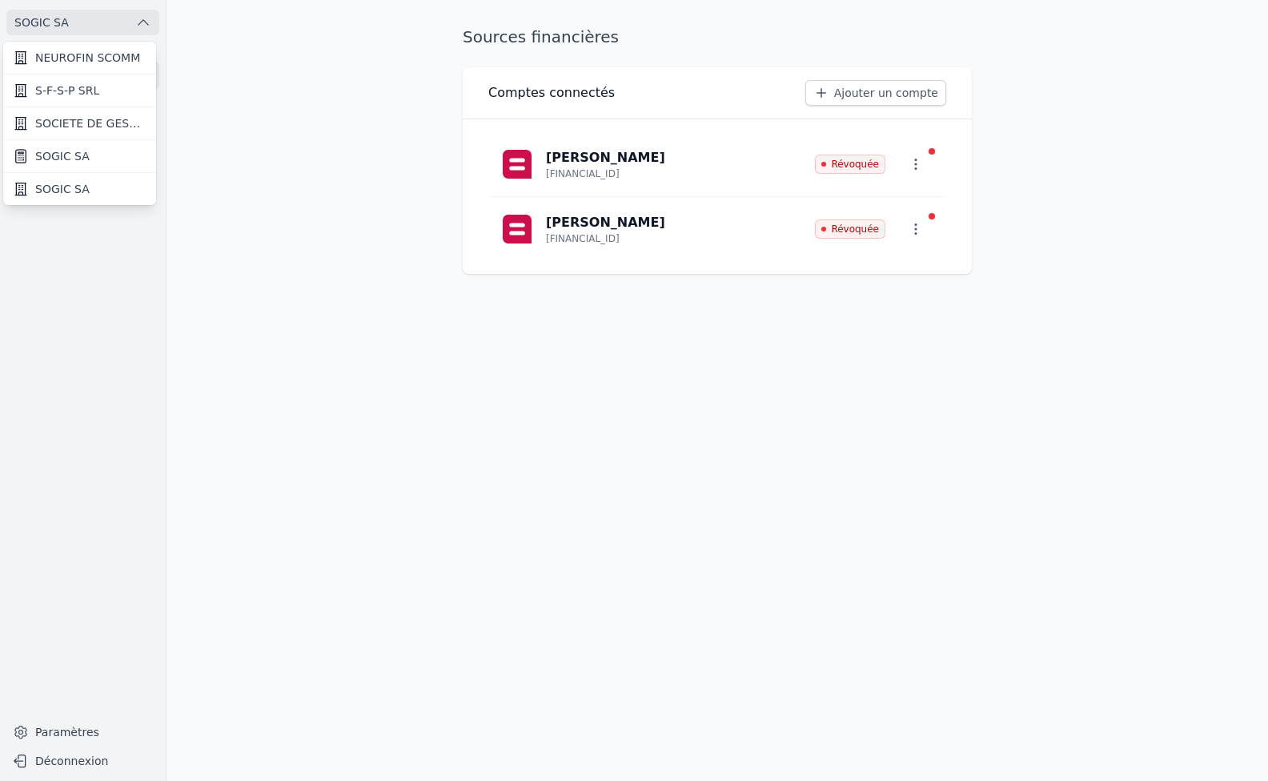
click at [73, 159] on span "SOGIC SA" at bounding box center [62, 156] width 54 height 16
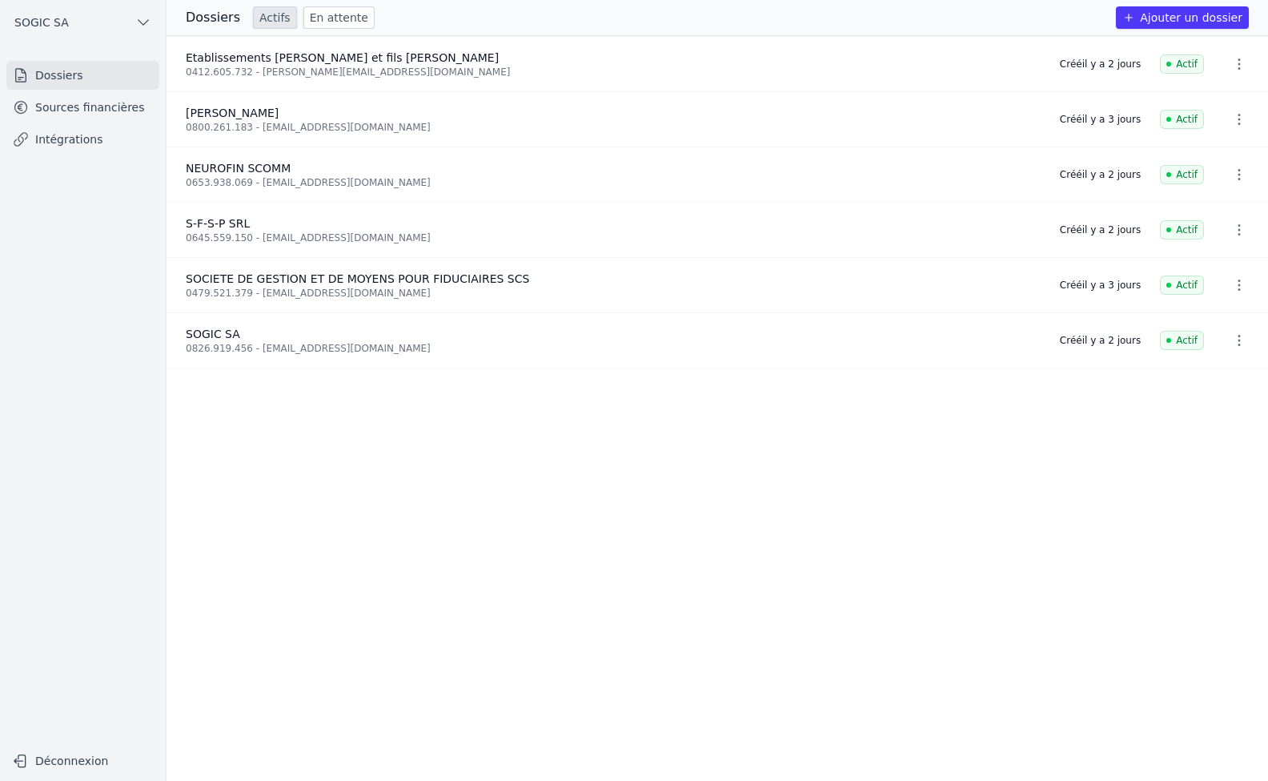
click at [74, 118] on link "Sources financières" at bounding box center [82, 107] width 153 height 29
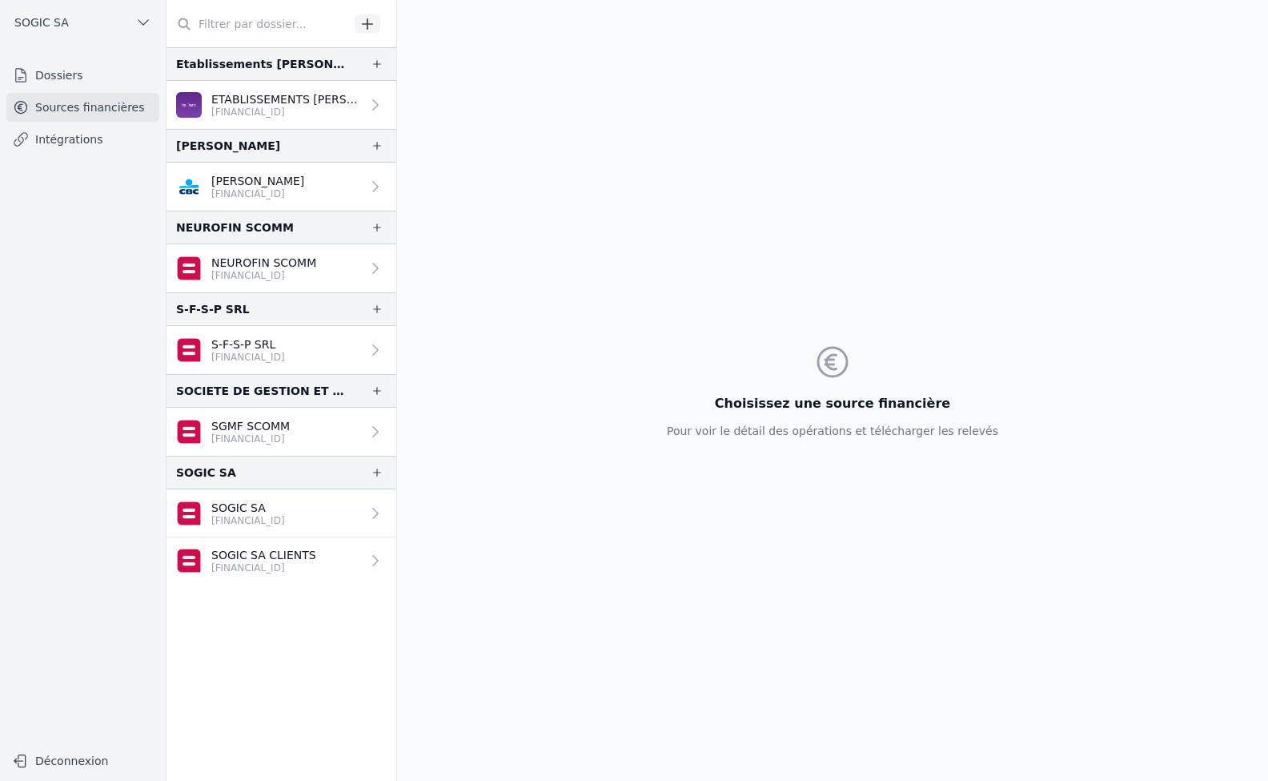
click at [76, 133] on link "Intégrations" at bounding box center [82, 139] width 153 height 29
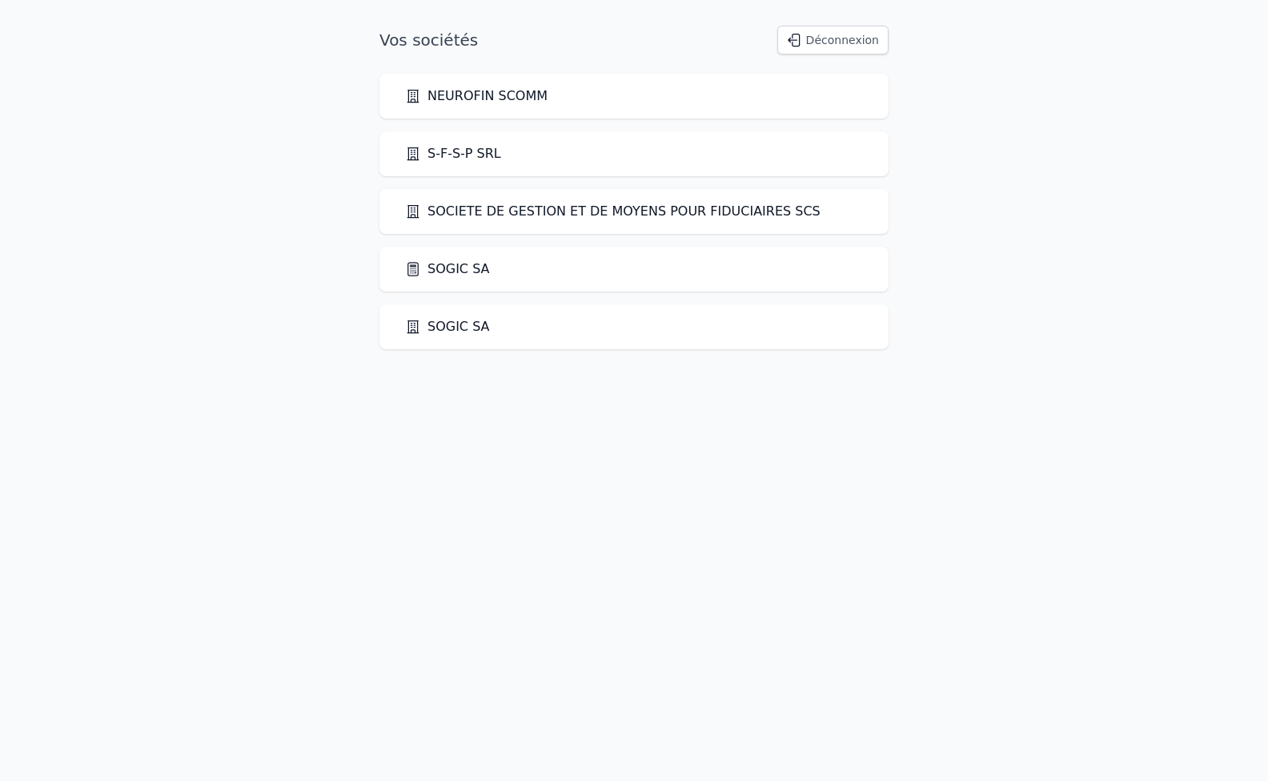
drag, startPoint x: 0, startPoint y: 0, endPoint x: 453, endPoint y: 268, distance: 526.6
click at [453, 268] on link "SOGIC SA" at bounding box center [447, 268] width 85 height 19
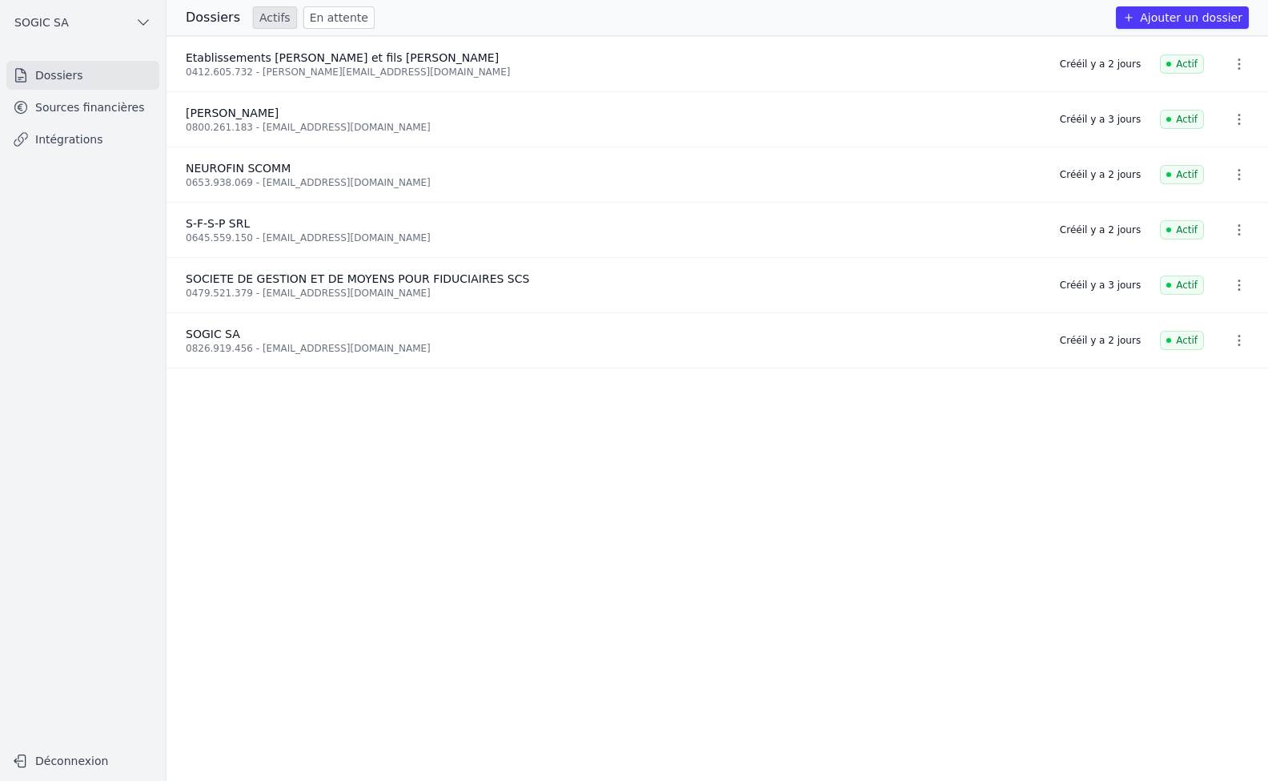
click at [62, 113] on link "Sources financières" at bounding box center [82, 107] width 153 height 29
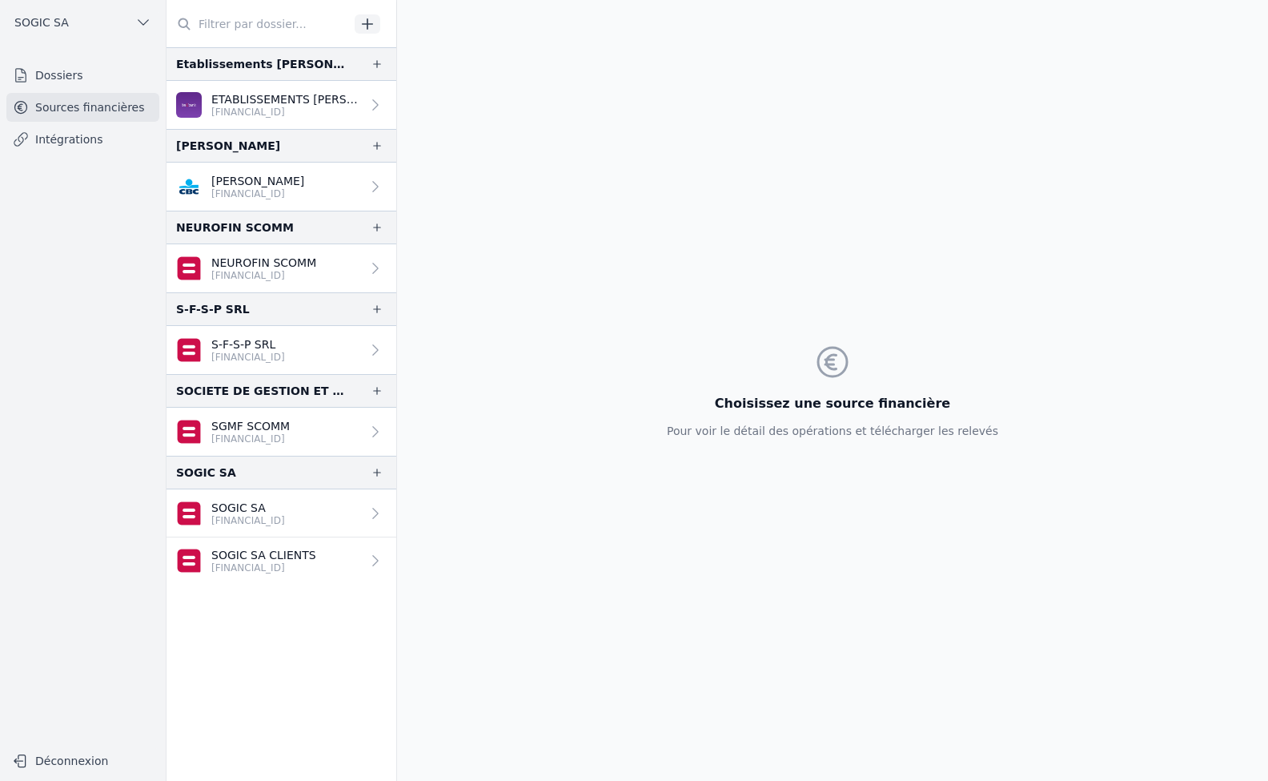
click at [232, 522] on p "[FINANCIAL_ID]" at bounding box center [248, 520] width 74 height 13
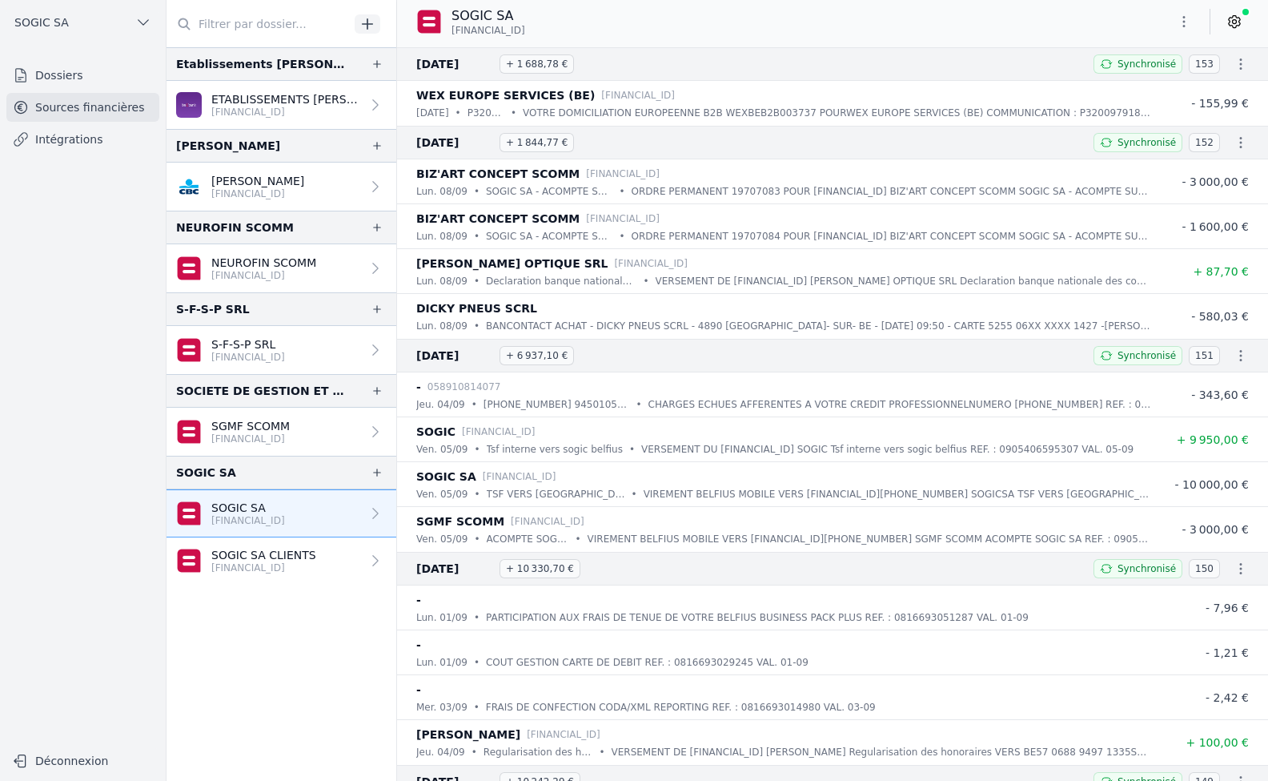
click at [1241, 16] on icon at bounding box center [1235, 22] width 16 height 16
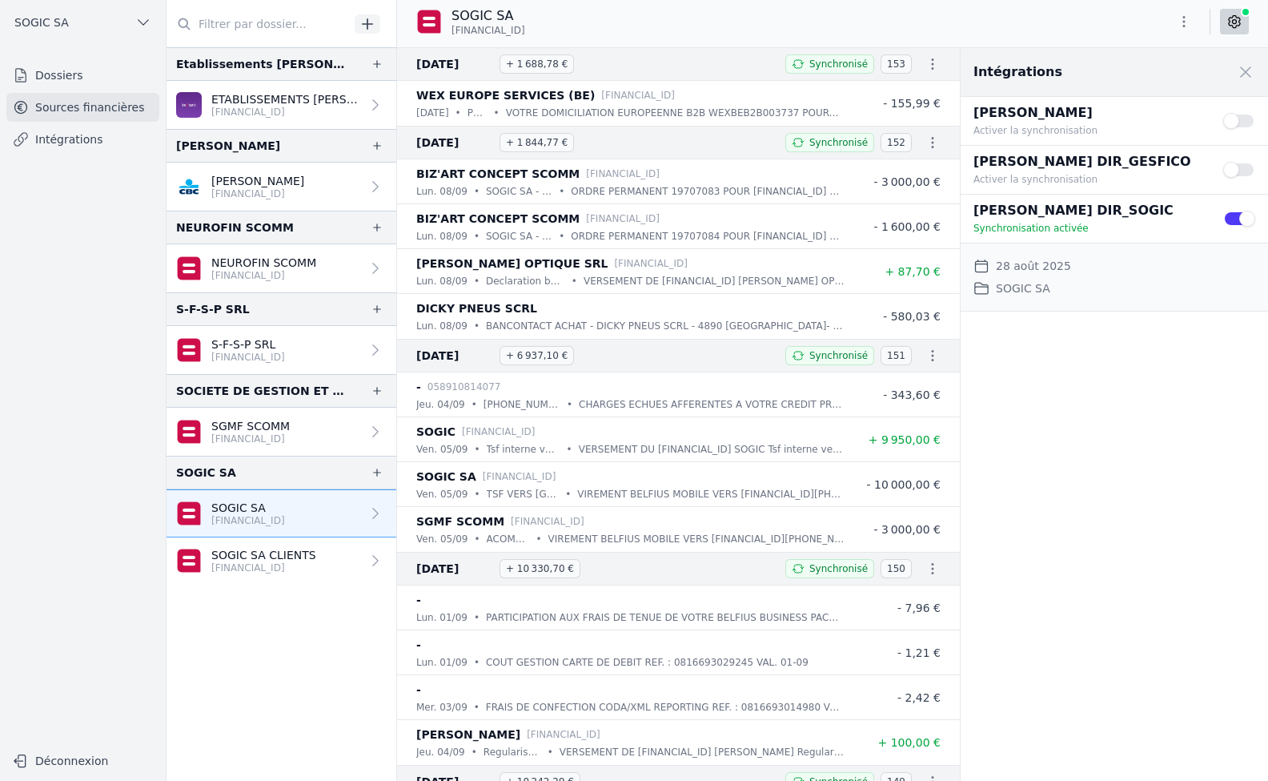
click at [51, 78] on link "Dossiers" at bounding box center [82, 75] width 153 height 29
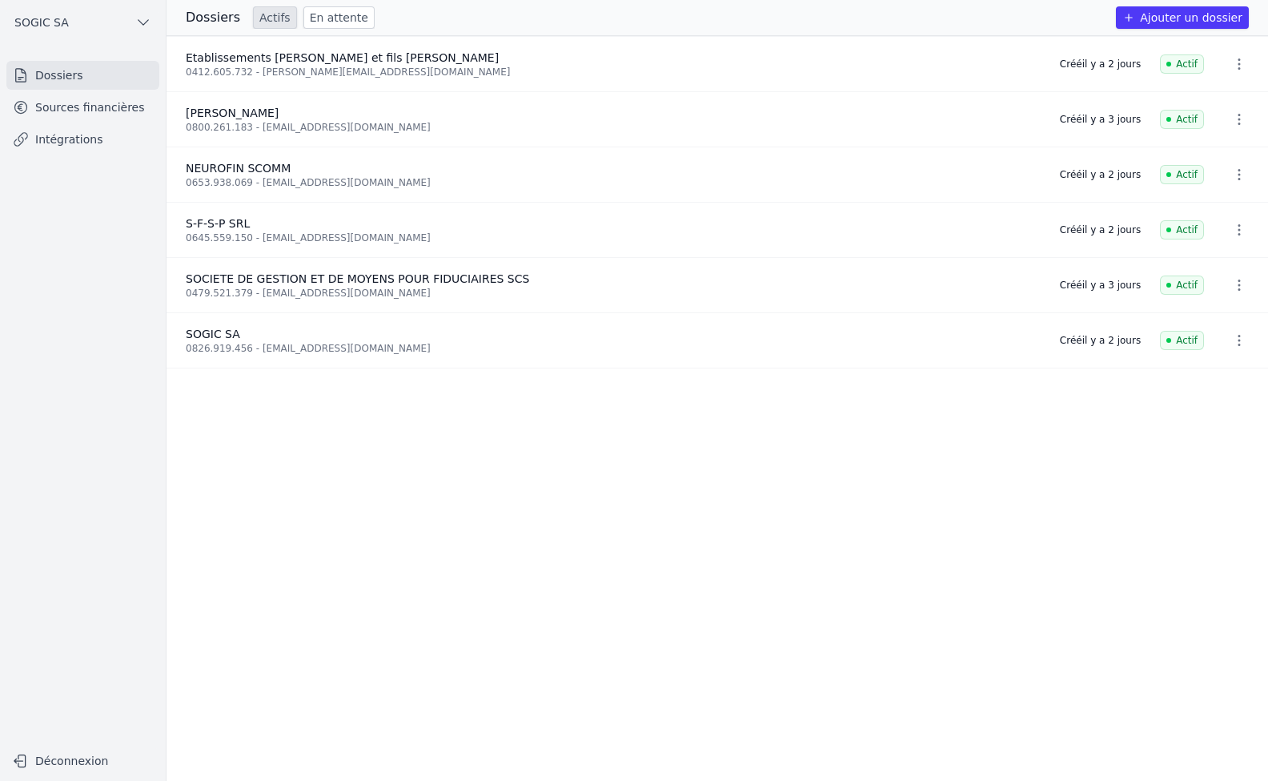
click at [42, 13] on button "SOGIC SA" at bounding box center [82, 23] width 153 height 26
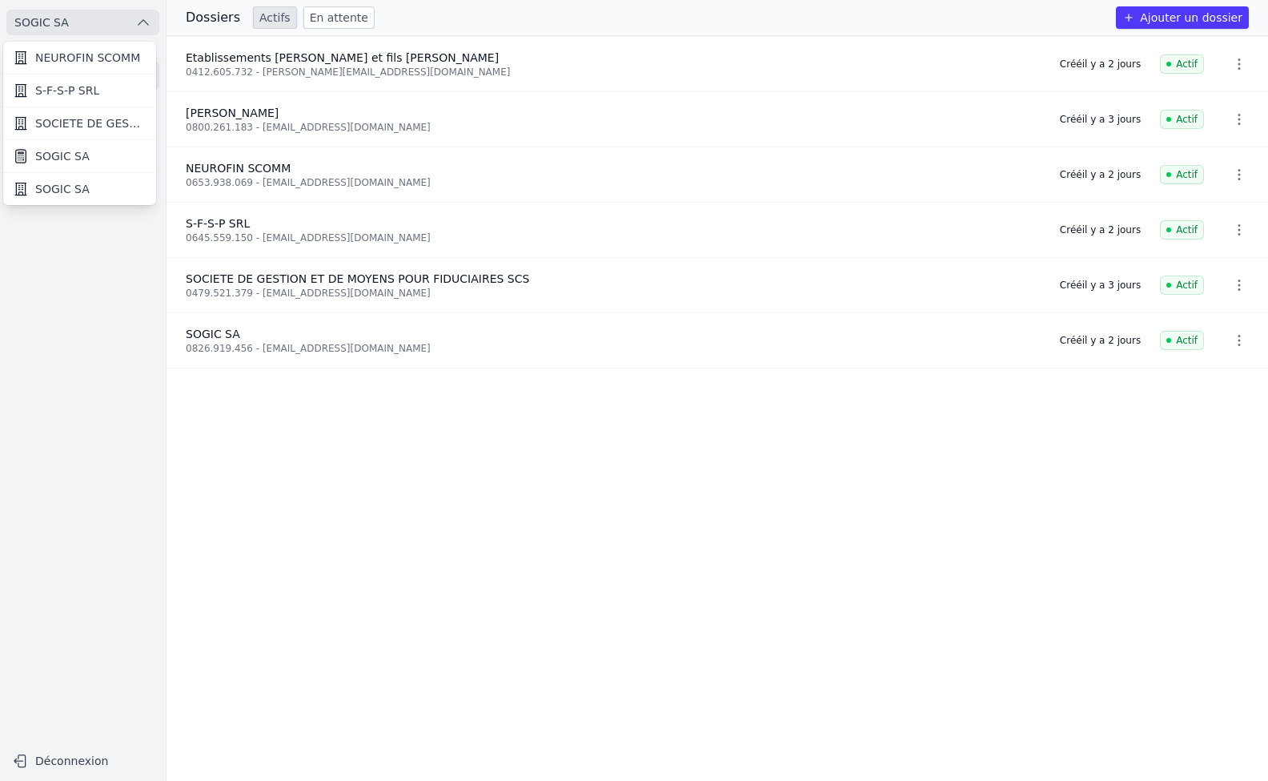
click at [73, 158] on span "SOGIC SA" at bounding box center [62, 156] width 54 height 16
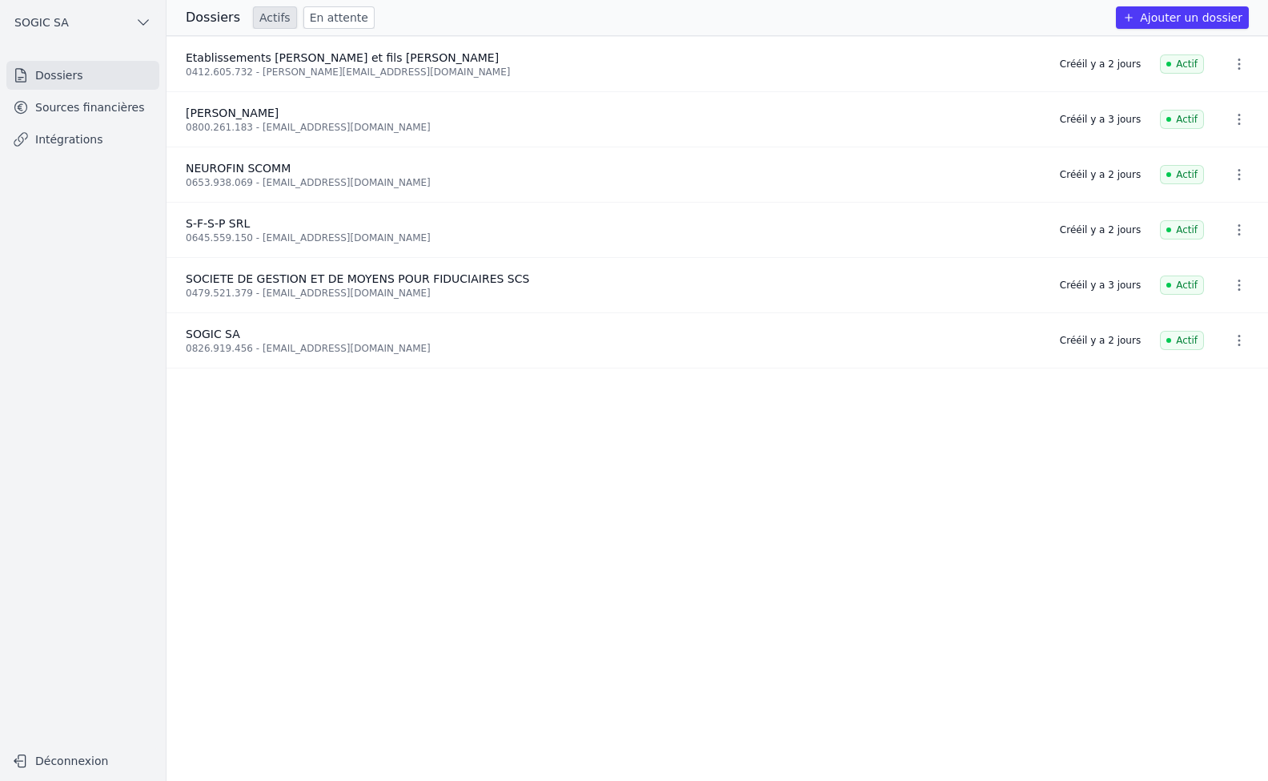
click at [40, 24] on span "SOGIC SA" at bounding box center [41, 22] width 54 height 16
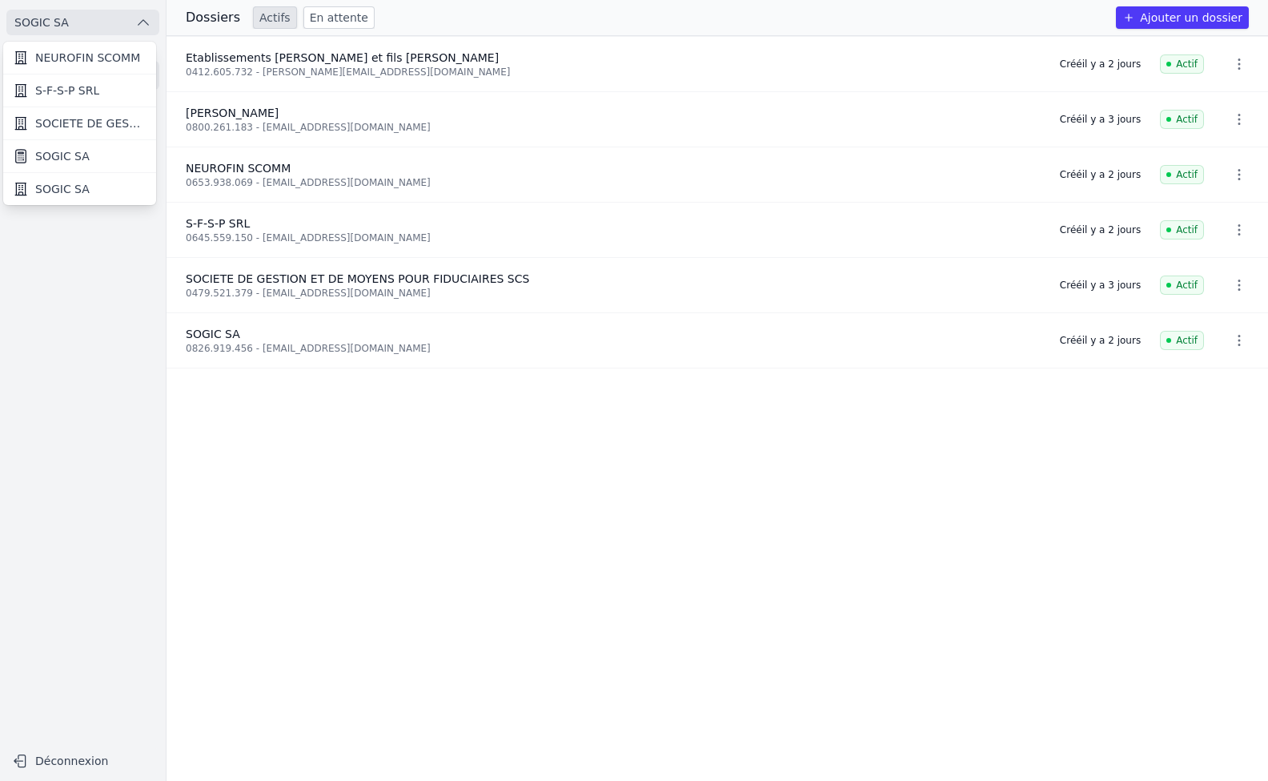
click at [74, 189] on span "SOGIC SA" at bounding box center [62, 189] width 54 height 16
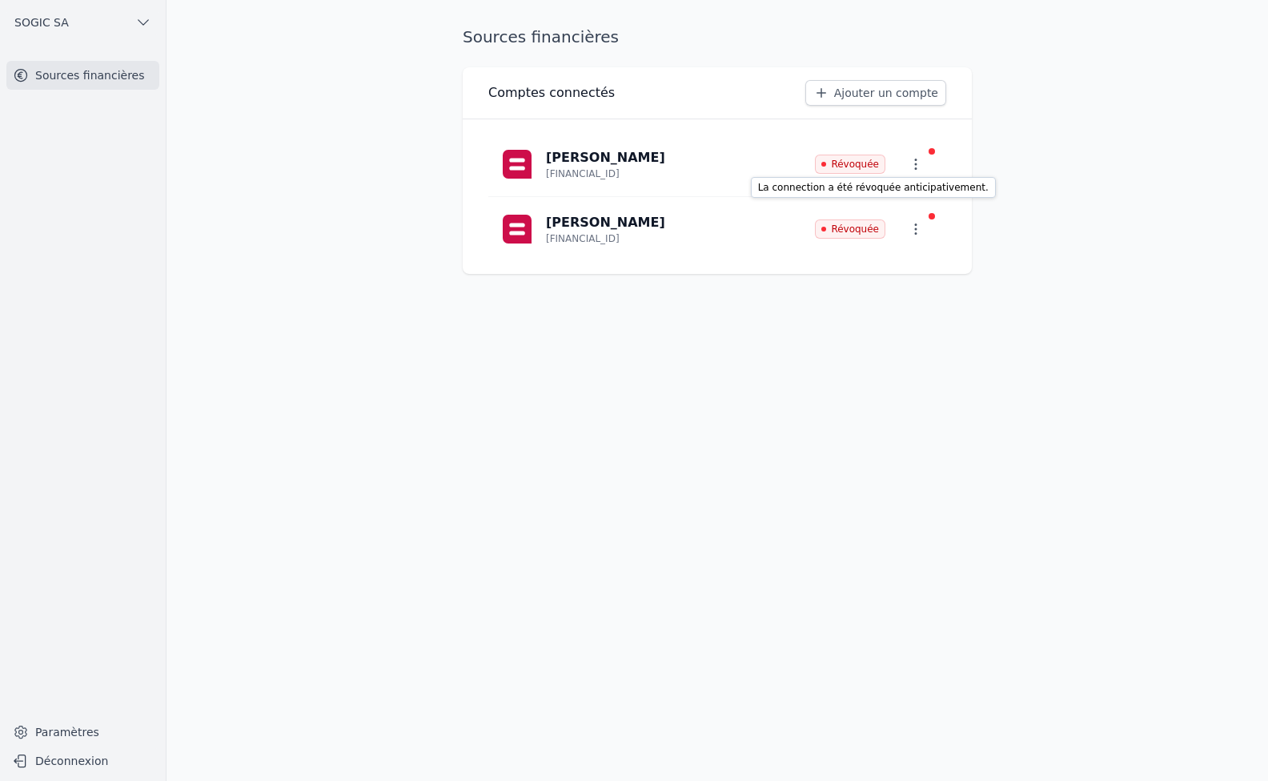
click at [841, 167] on span "Révoquée" at bounding box center [850, 164] width 70 height 19
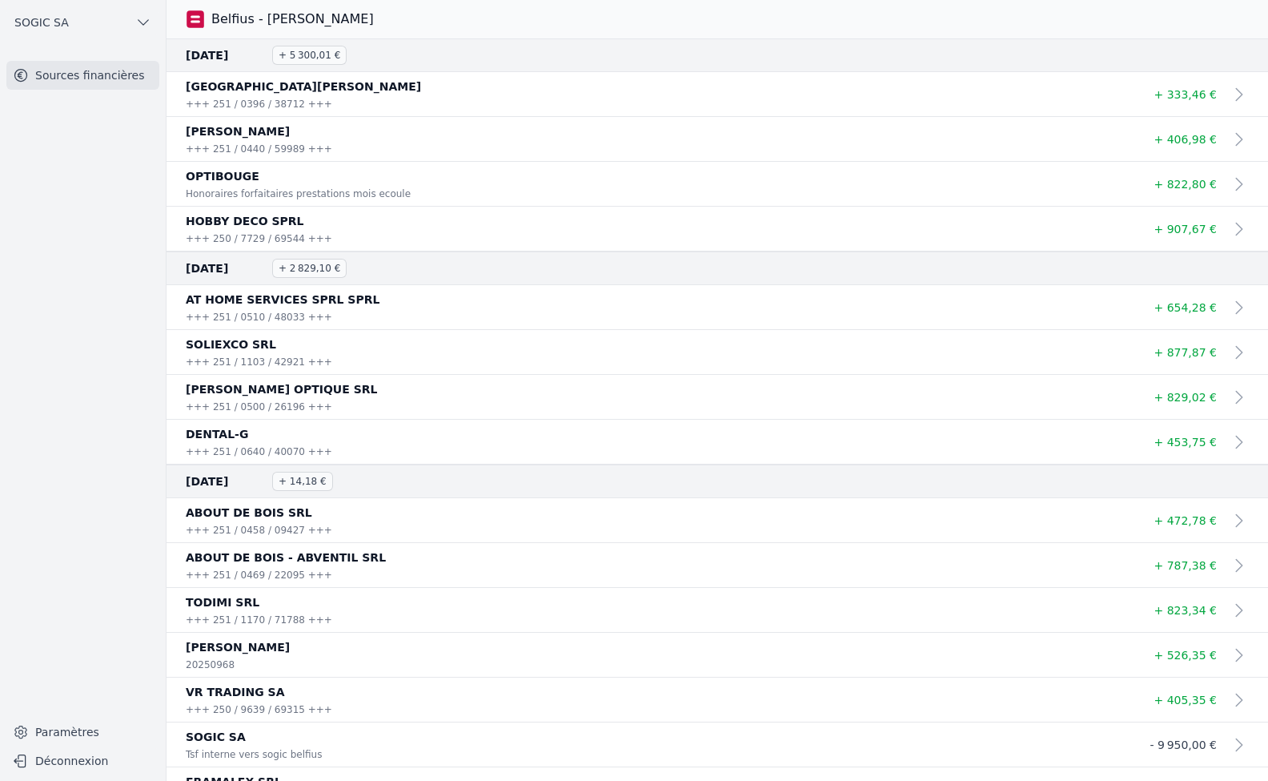
click at [46, 19] on span "SOGIC SA" at bounding box center [41, 22] width 54 height 16
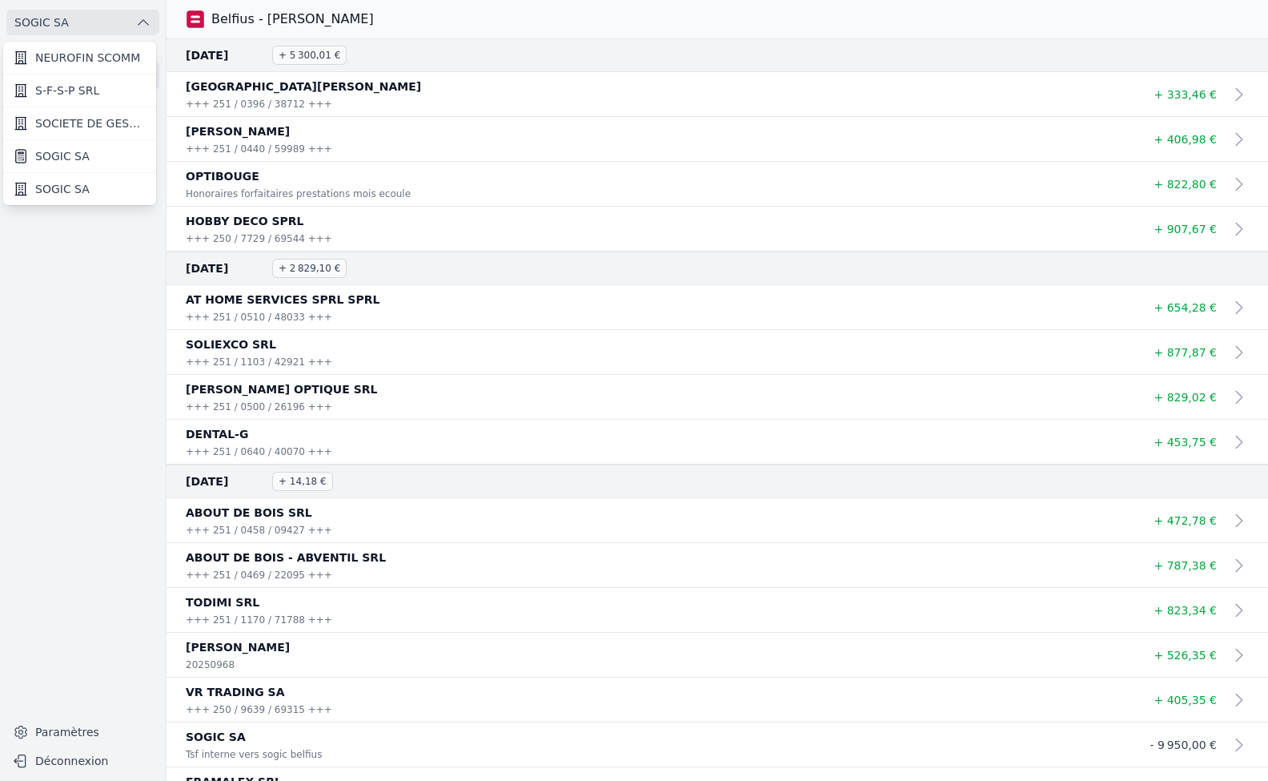
click at [67, 187] on span "SOGIC SA" at bounding box center [62, 189] width 54 height 16
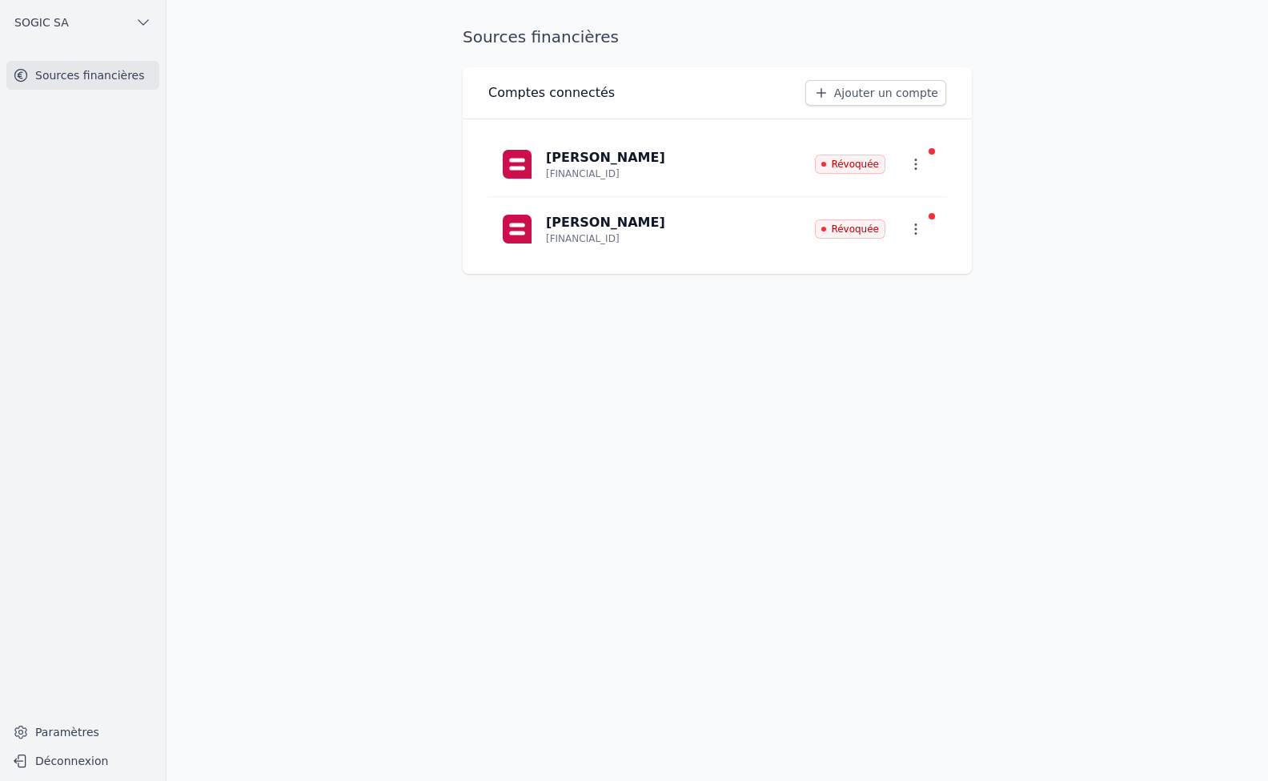
click at [915, 164] on icon "button" at bounding box center [916, 164] width 2 height 11
click at [899, 203] on span "Paramètres" at bounding box center [904, 201] width 64 height 16
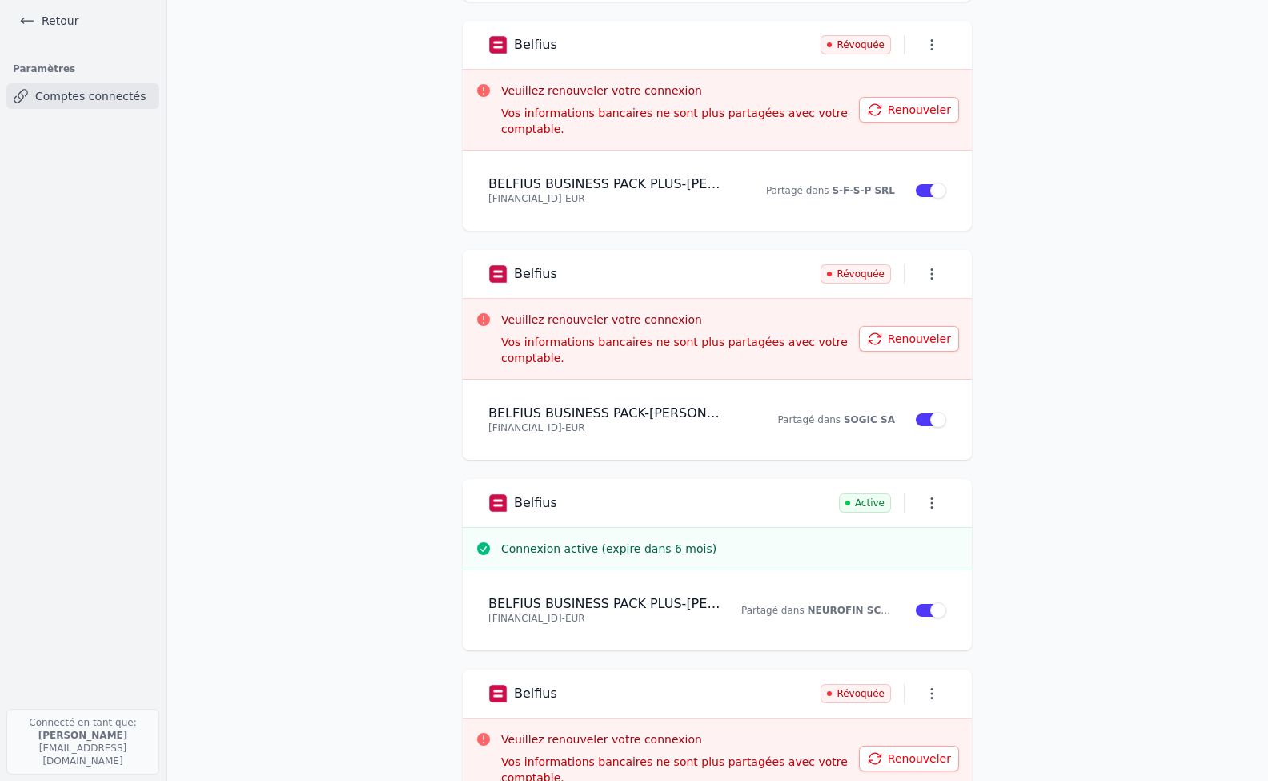
scroll to position [316, 0]
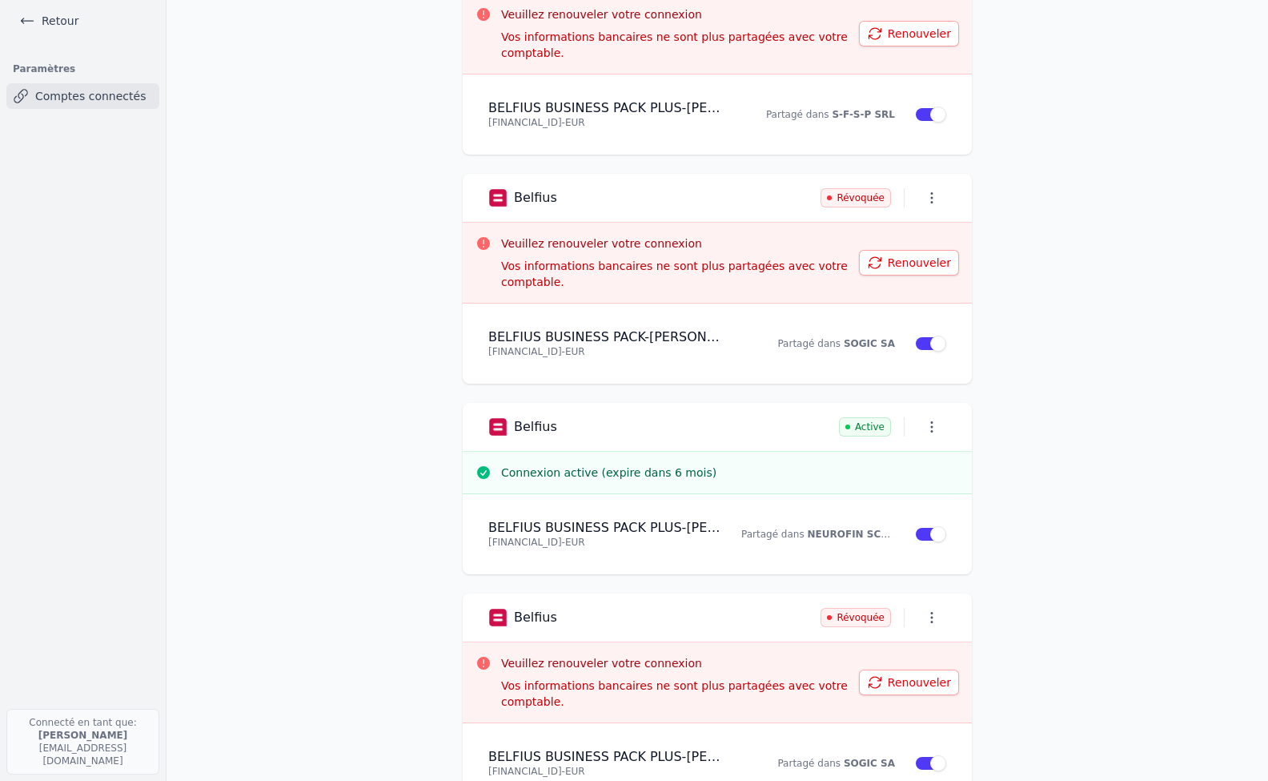
click at [60, 22] on link "Retour" at bounding box center [49, 21] width 72 height 22
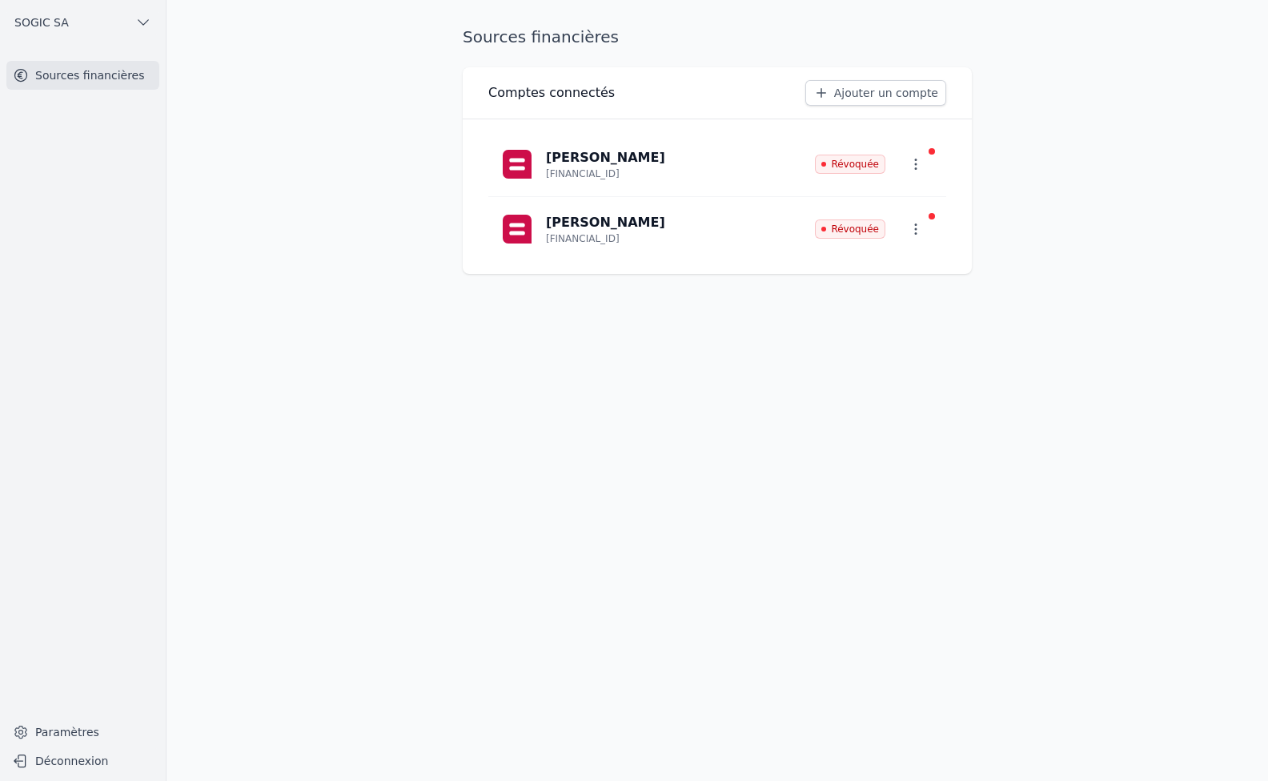
click at [64, 736] on link "Paramètres" at bounding box center [82, 732] width 153 height 26
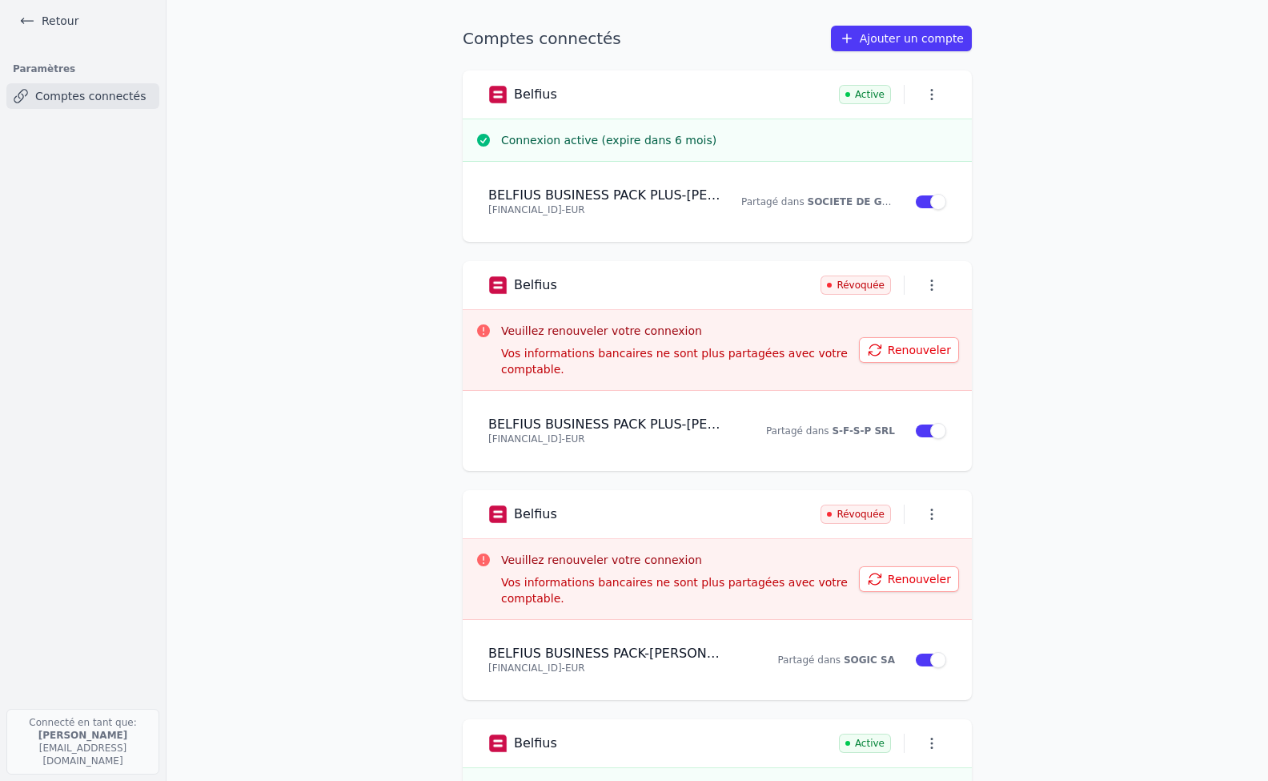
click at [50, 18] on link "Retour" at bounding box center [49, 21] width 72 height 22
